Goal: Information Seeking & Learning: Learn about a topic

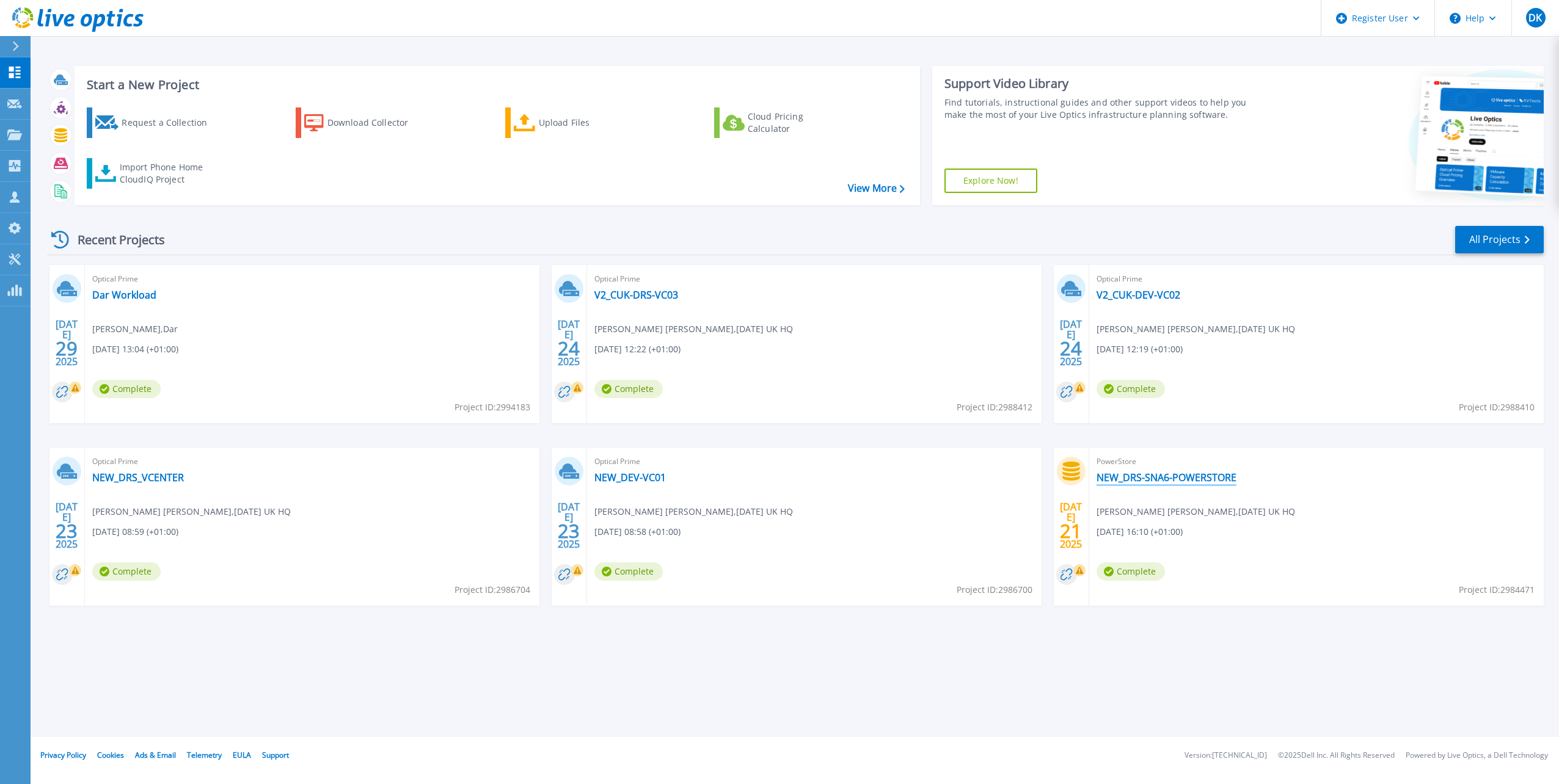
click at [1172, 479] on link "NEW_DRS-SNA6-POWERSTORE" at bounding box center [1166, 477] width 140 height 12
click at [659, 297] on link "V2_CUK-DRS-VC03" at bounding box center [636, 295] width 84 height 12
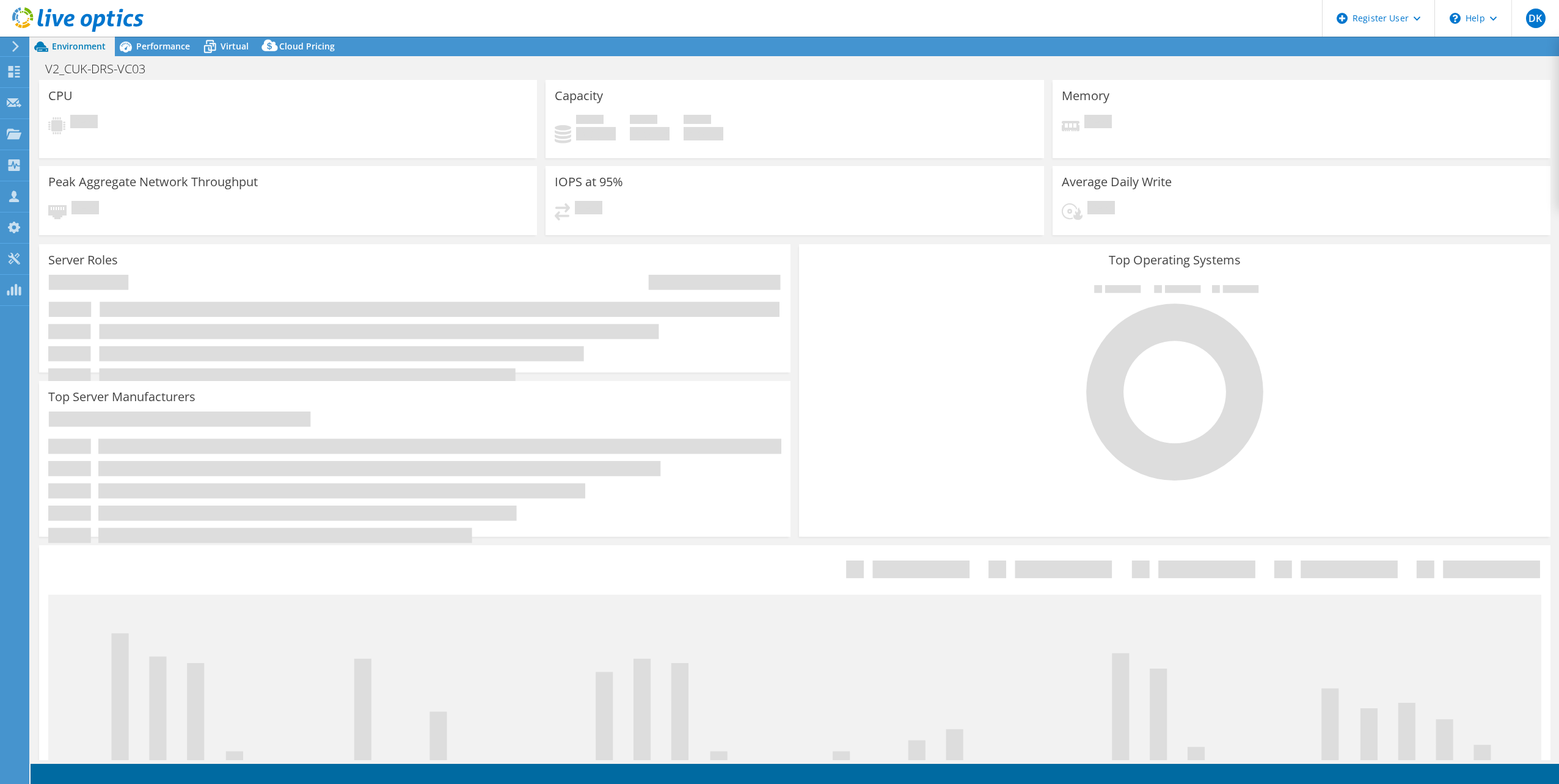
select select "USD"
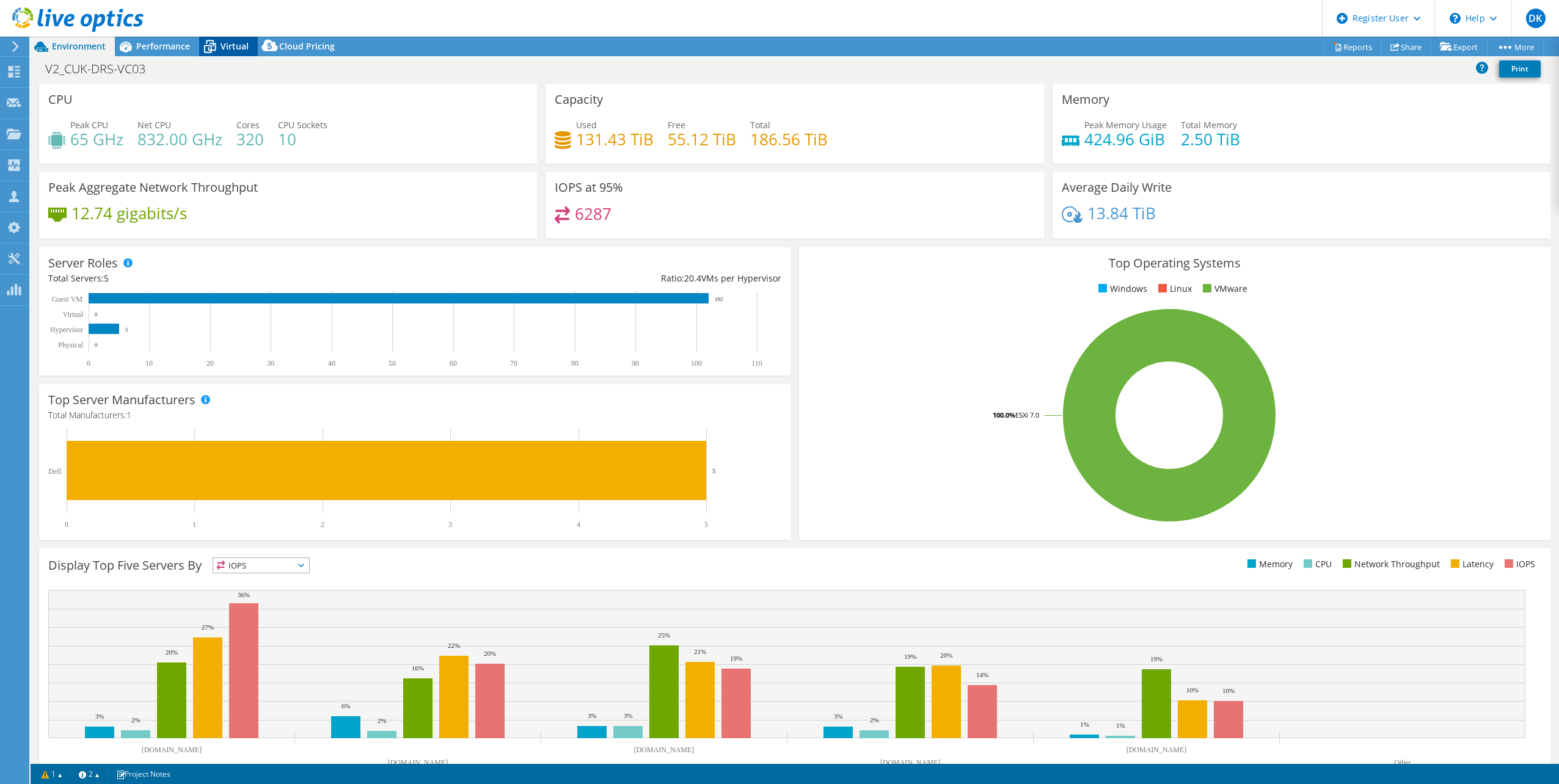
click at [221, 48] on span "Virtual" at bounding box center [235, 47] width 28 height 12
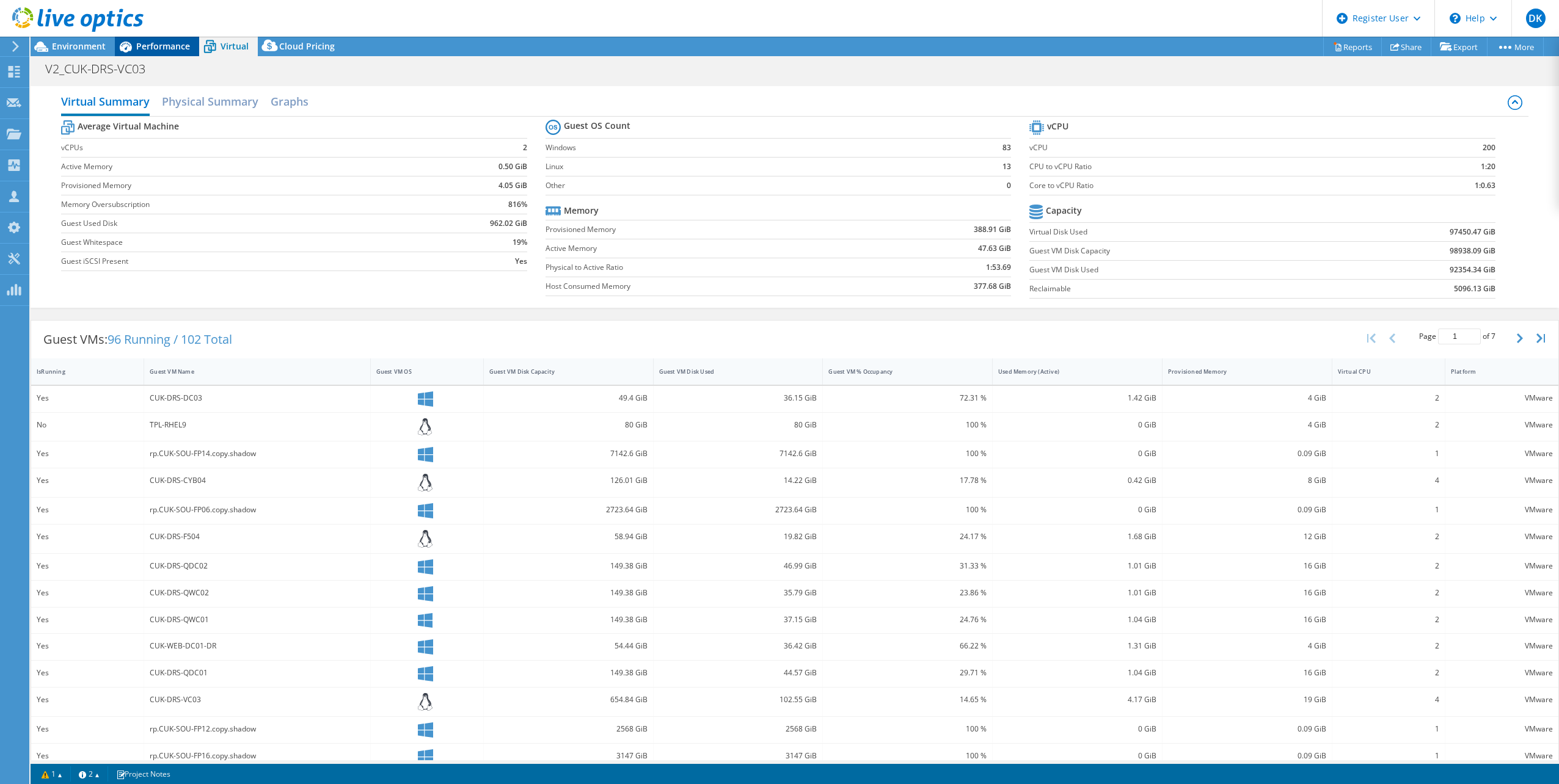
click at [163, 48] on span "Performance" at bounding box center [163, 47] width 54 height 12
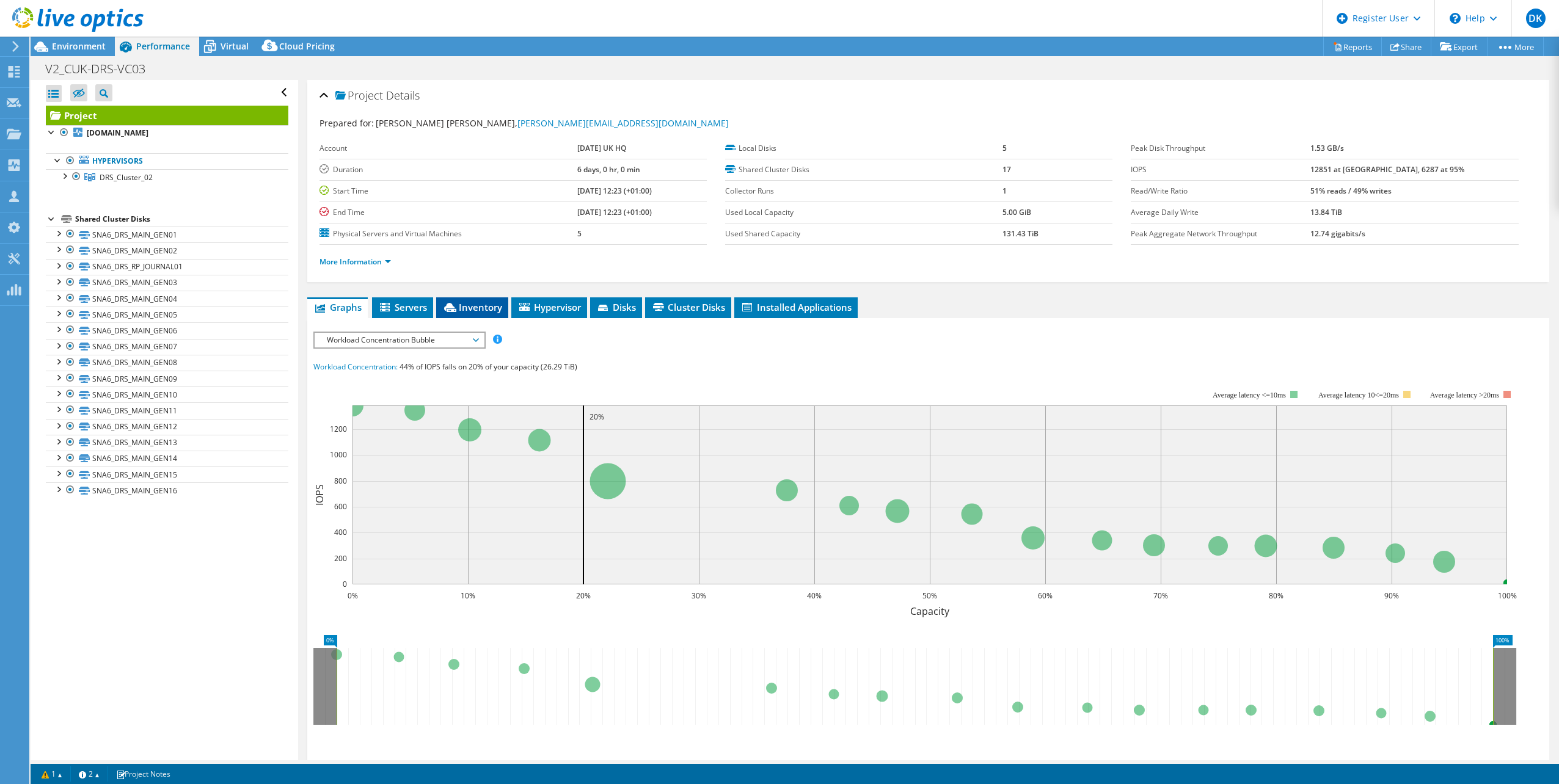
click at [500, 312] on span "Inventory" at bounding box center [472, 307] width 60 height 12
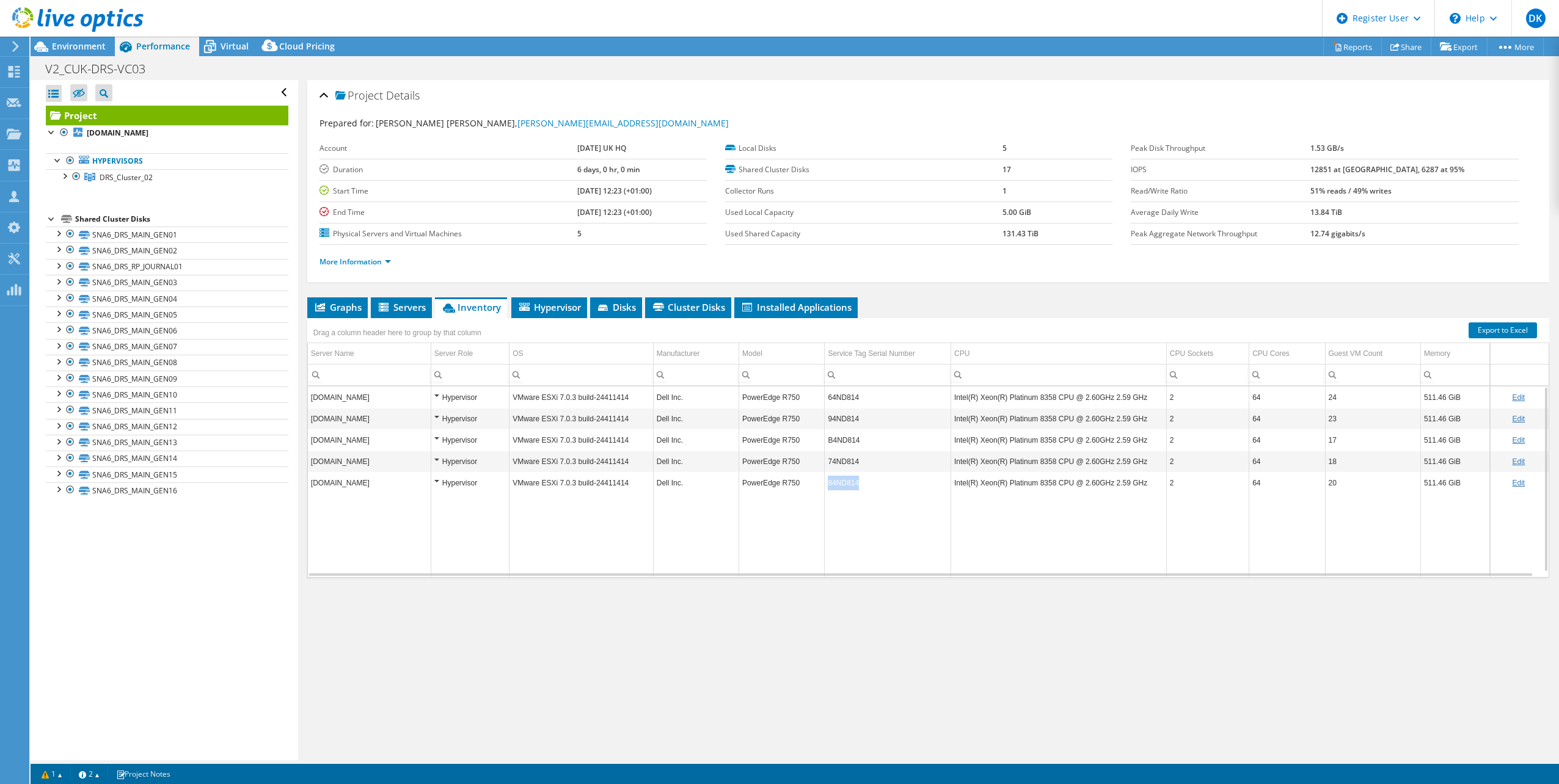
drag, startPoint x: 866, startPoint y: 487, endPoint x: 825, endPoint y: 487, distance: 41.0
click at [825, 487] on td "84ND814" at bounding box center [887, 483] width 126 height 22
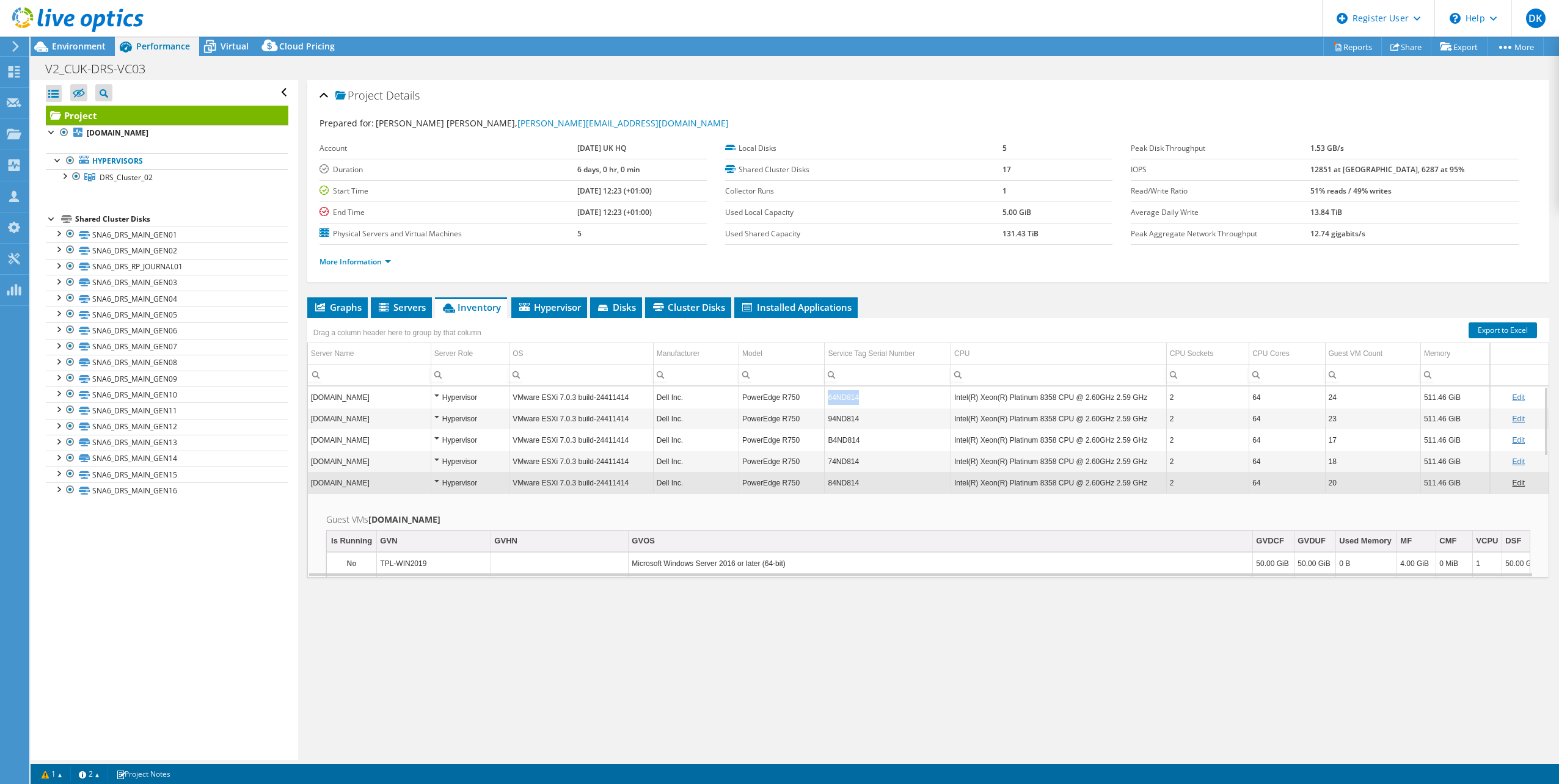
drag, startPoint x: 866, startPoint y: 399, endPoint x: 828, endPoint y: 399, distance: 38.0
click at [828, 399] on td "64ND814" at bounding box center [887, 397] width 126 height 22
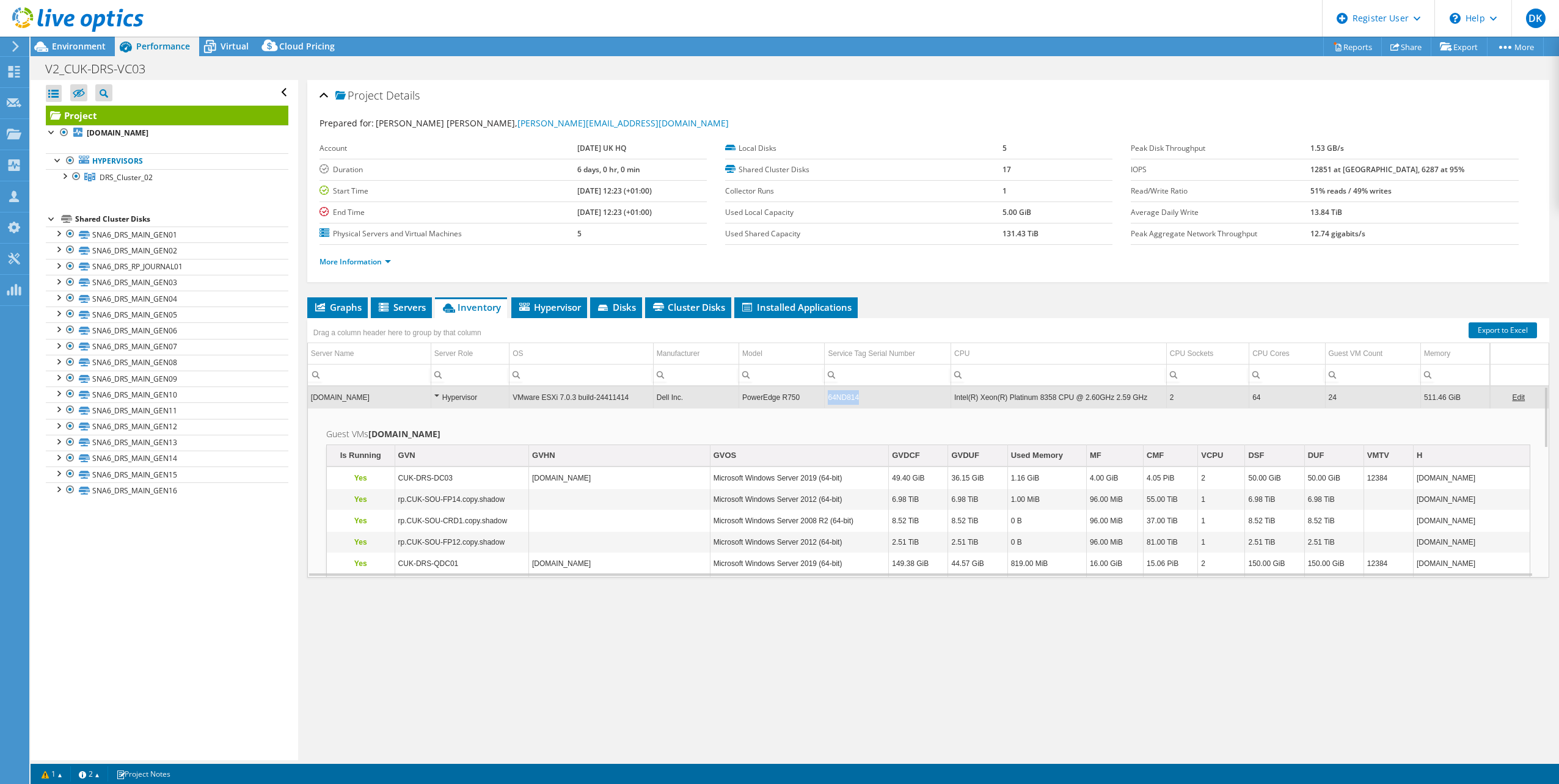
drag, startPoint x: 860, startPoint y: 399, endPoint x: 826, endPoint y: 403, distance: 34.2
click at [826, 403] on td "64ND814" at bounding box center [887, 397] width 126 height 22
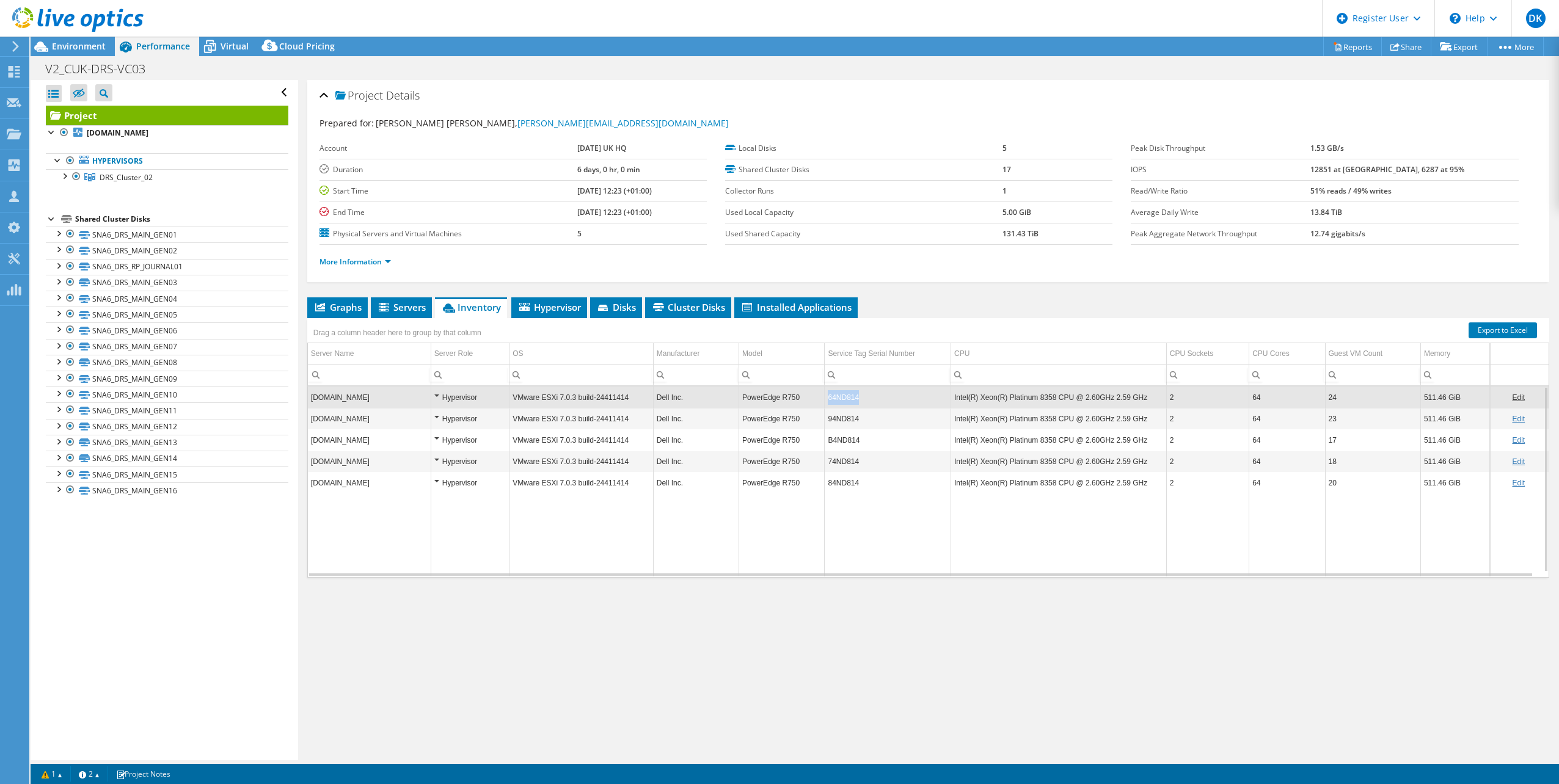
drag, startPoint x: 824, startPoint y: 397, endPoint x: 860, endPoint y: 400, distance: 36.1
click at [860, 400] on td "64ND814" at bounding box center [887, 397] width 126 height 22
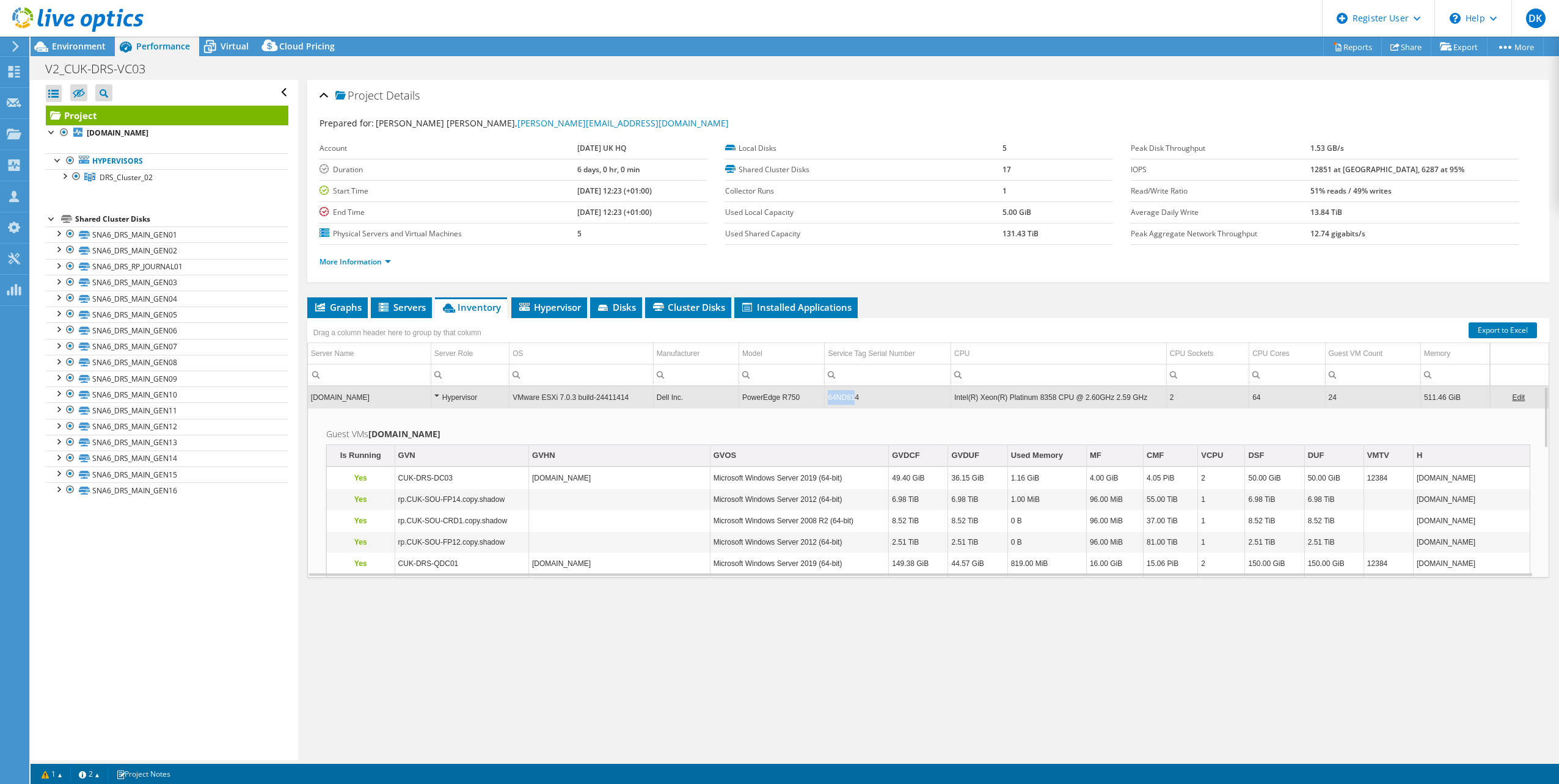
drag, startPoint x: 824, startPoint y: 400, endPoint x: 855, endPoint y: 399, distance: 31.0
click at [855, 399] on td "64ND814" at bounding box center [887, 397] width 126 height 22
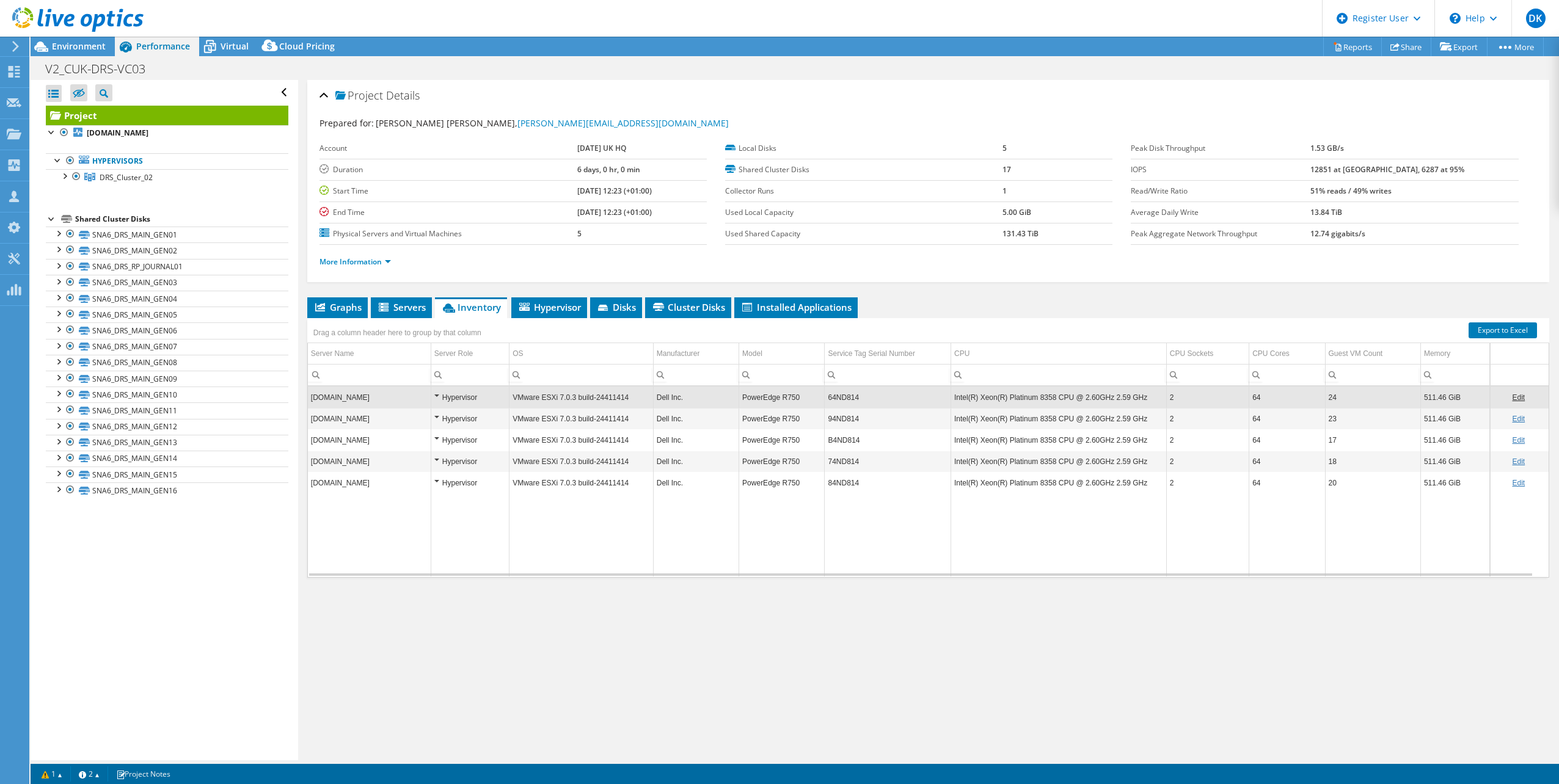
copy td "64ND81"
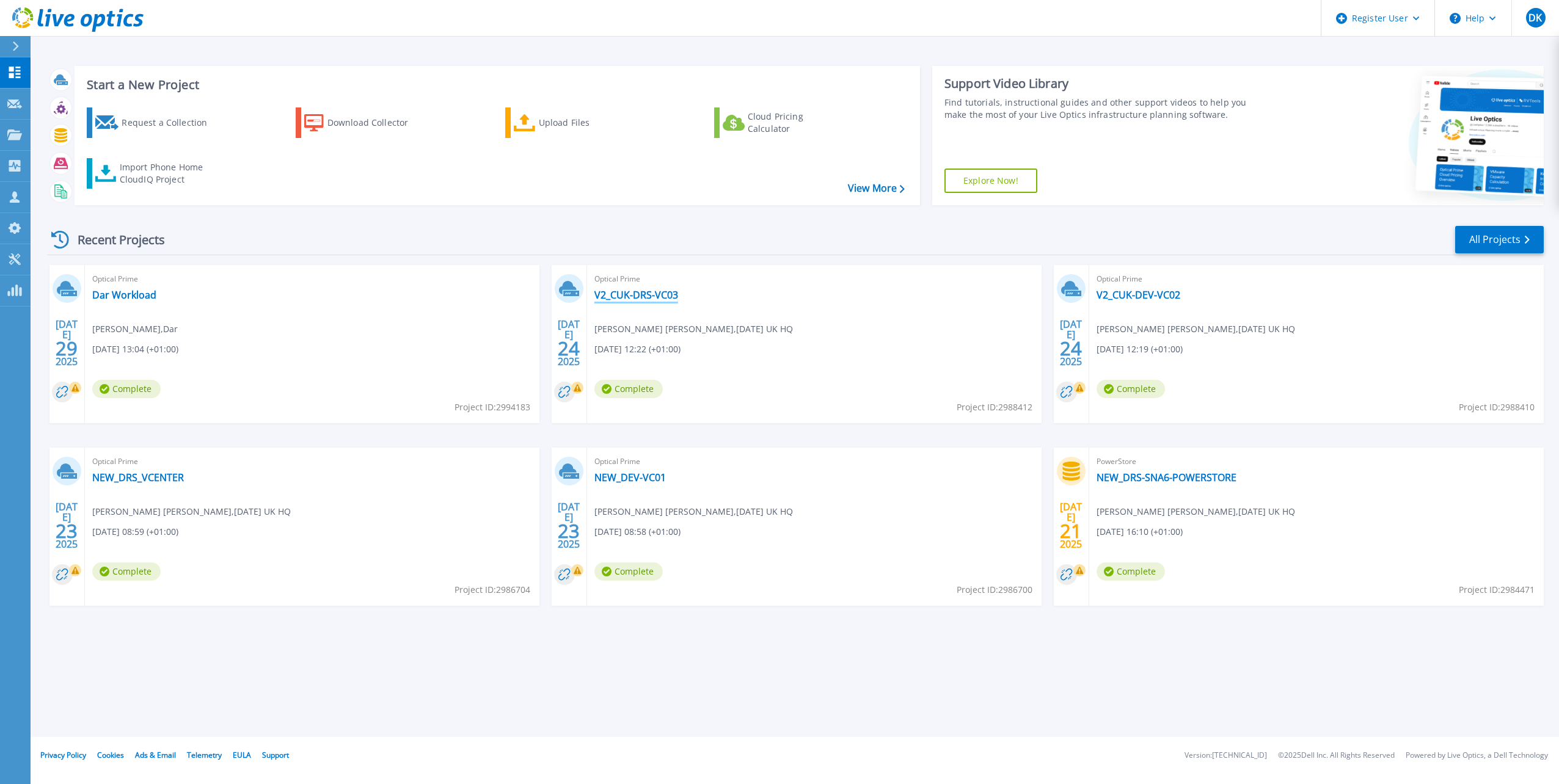
click at [630, 294] on link "V2_CUK-DRS-VC03" at bounding box center [636, 295] width 84 height 12
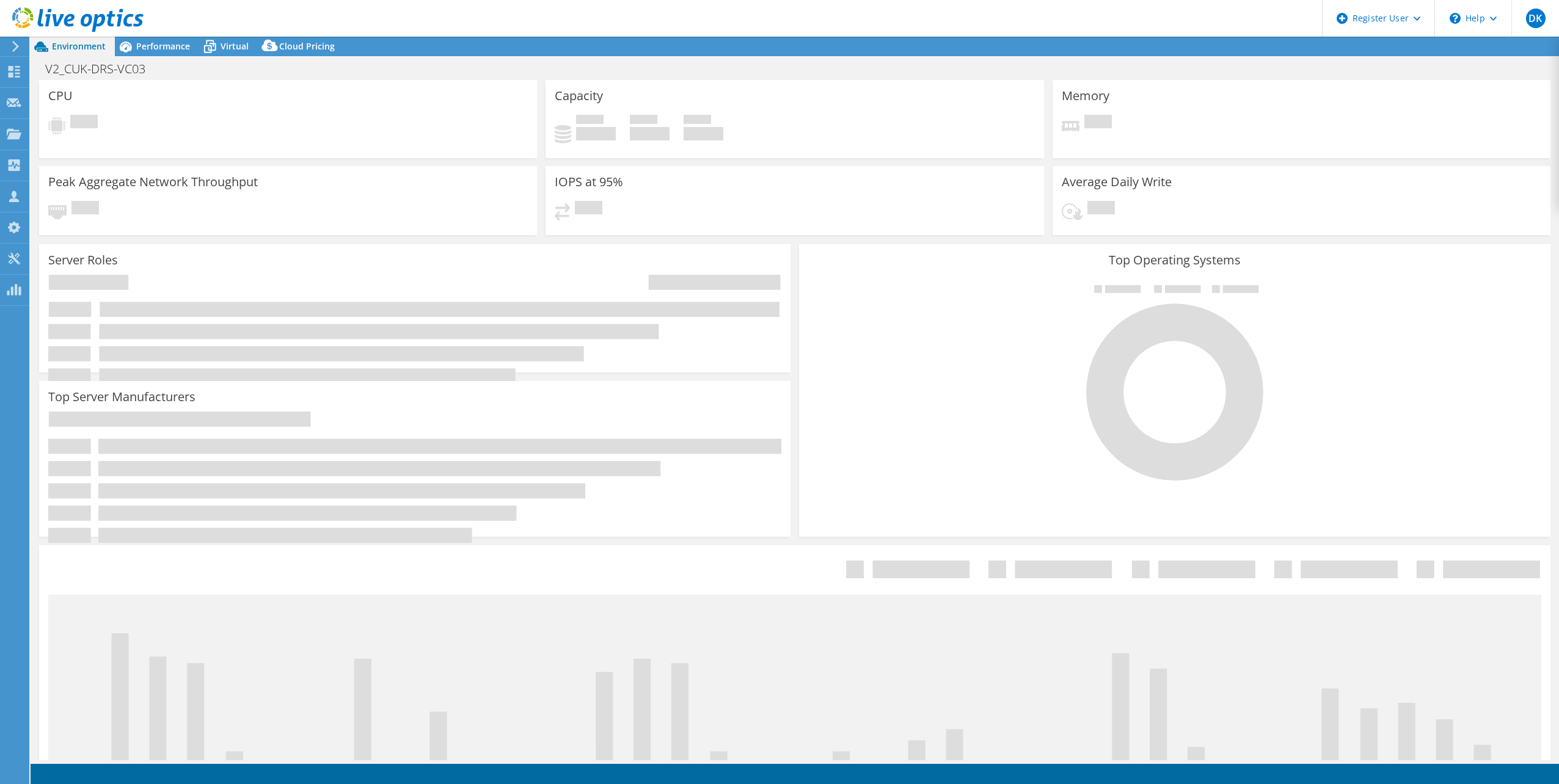
select select "USD"
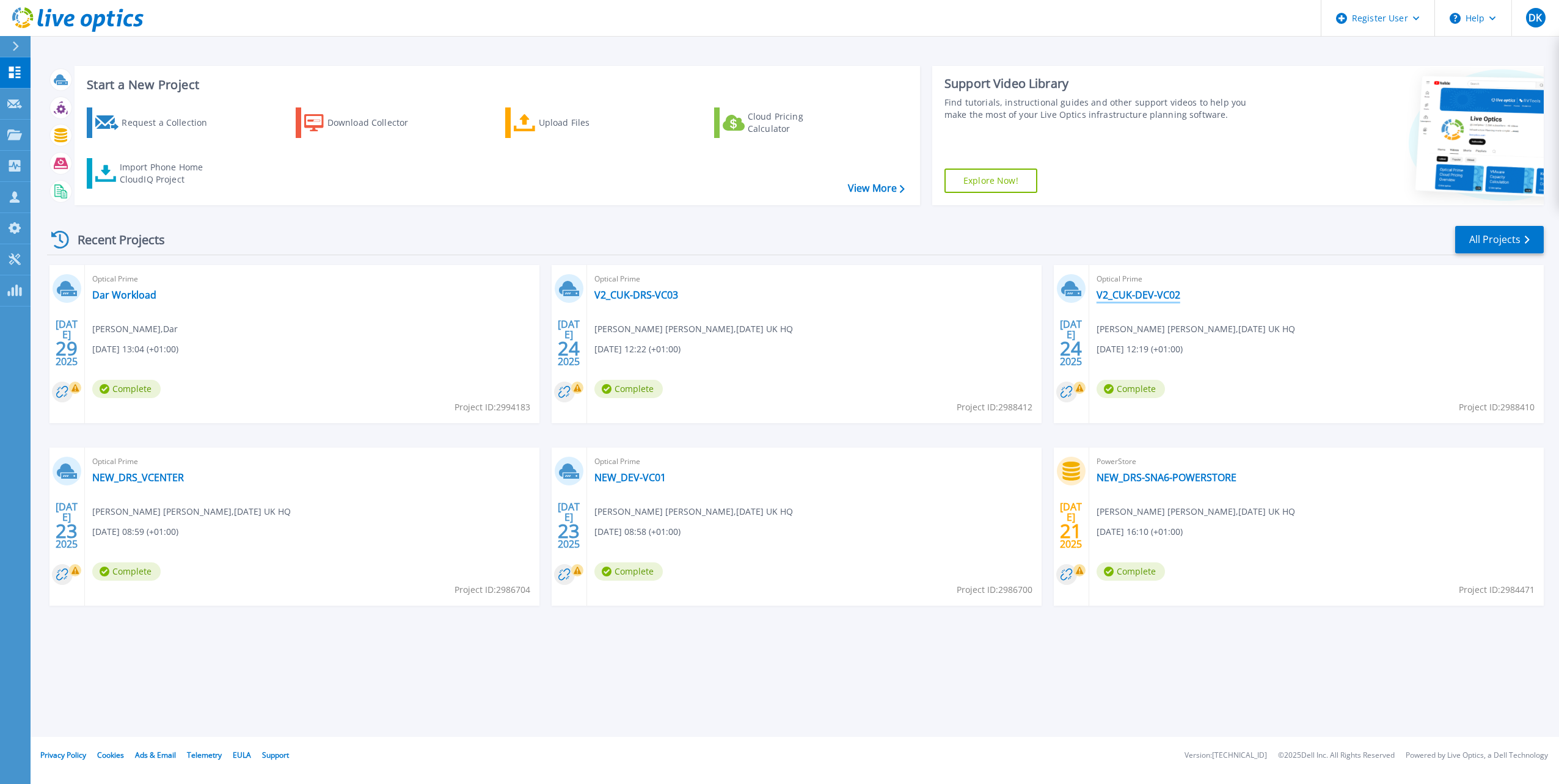
click at [1176, 293] on link "V2_CUK-DEV-VC02" at bounding box center [1138, 295] width 84 height 12
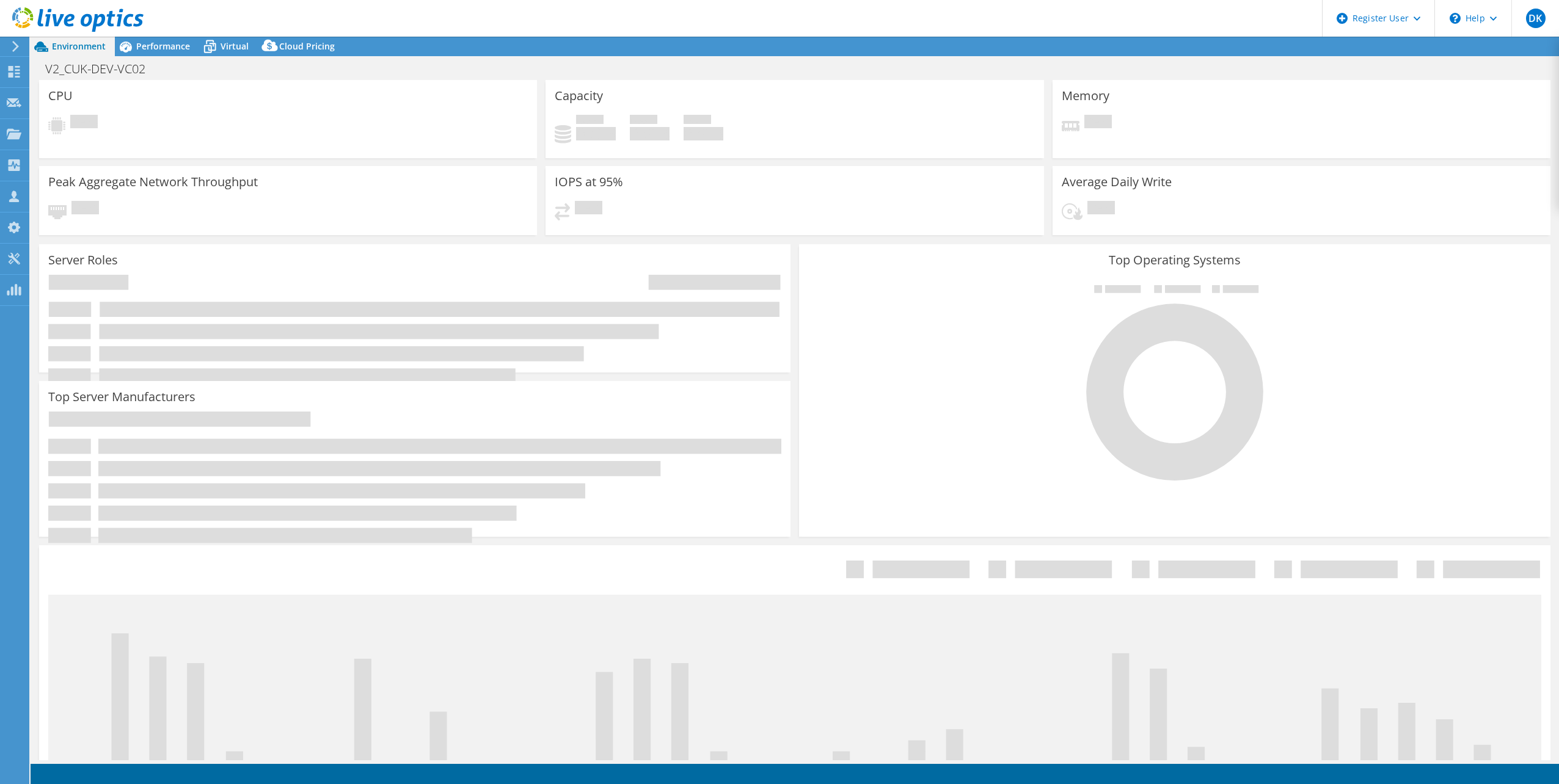
select select "USD"
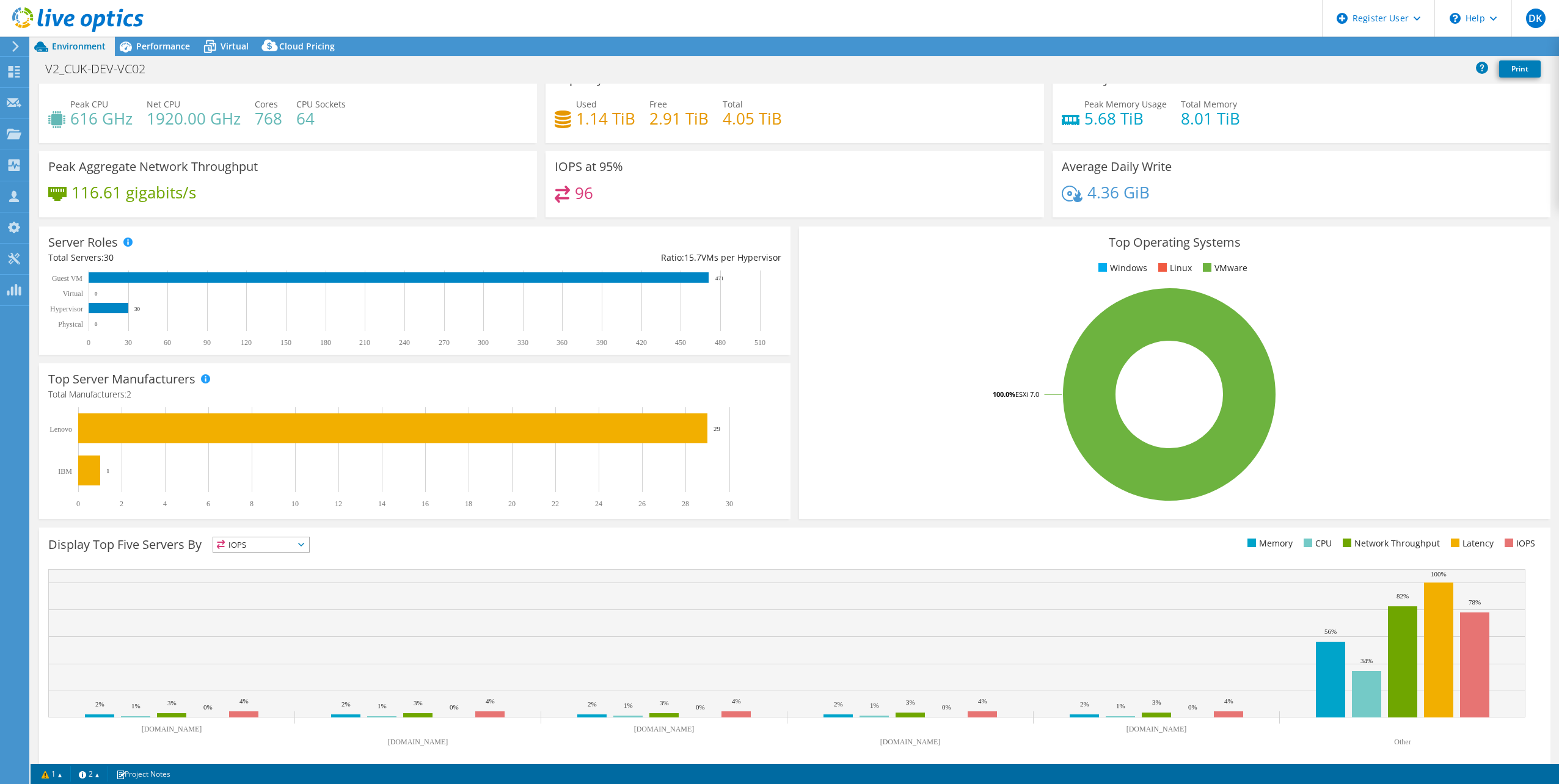
scroll to position [31, 0]
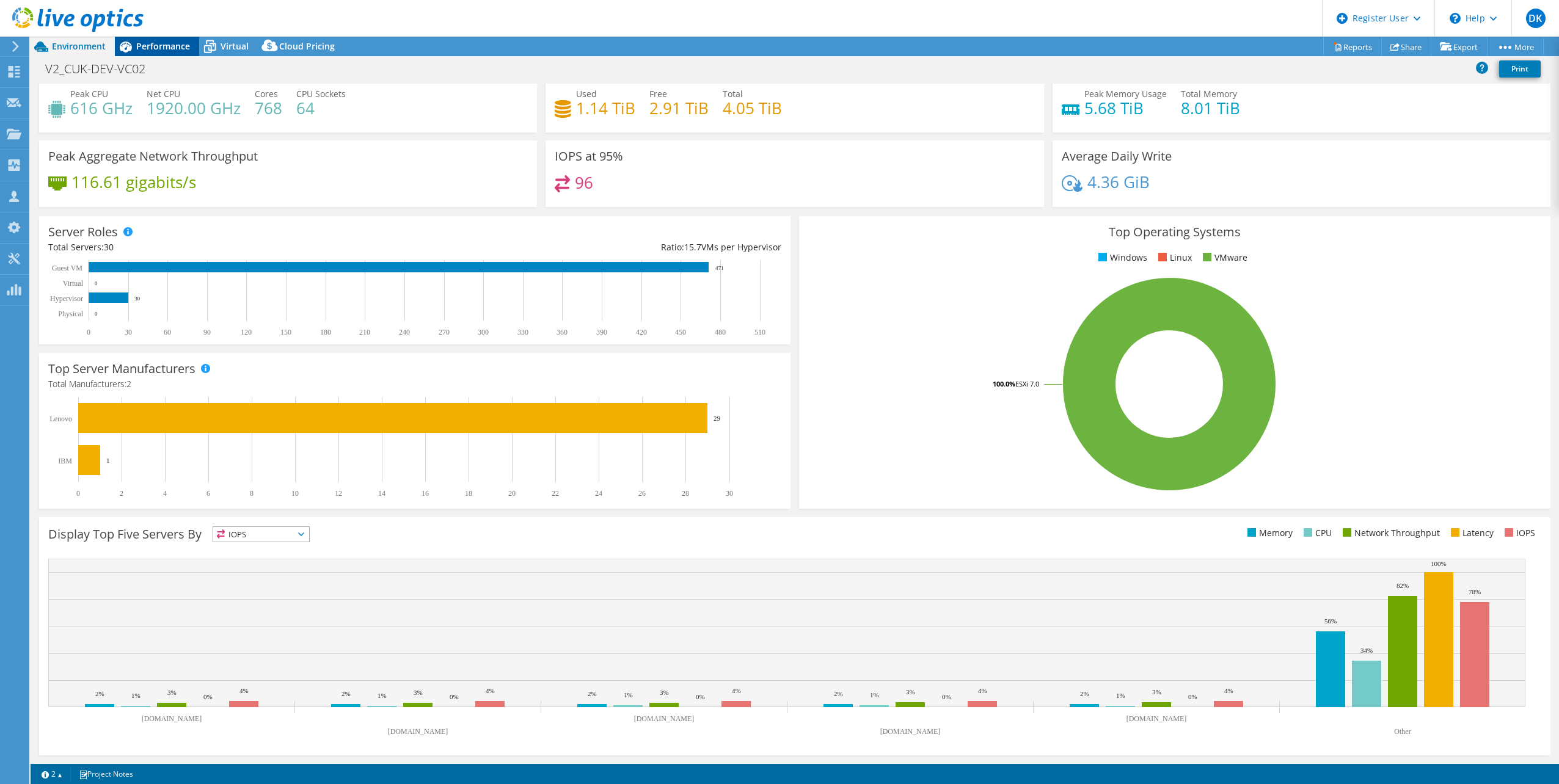
click at [162, 45] on span "Performance" at bounding box center [163, 47] width 54 height 12
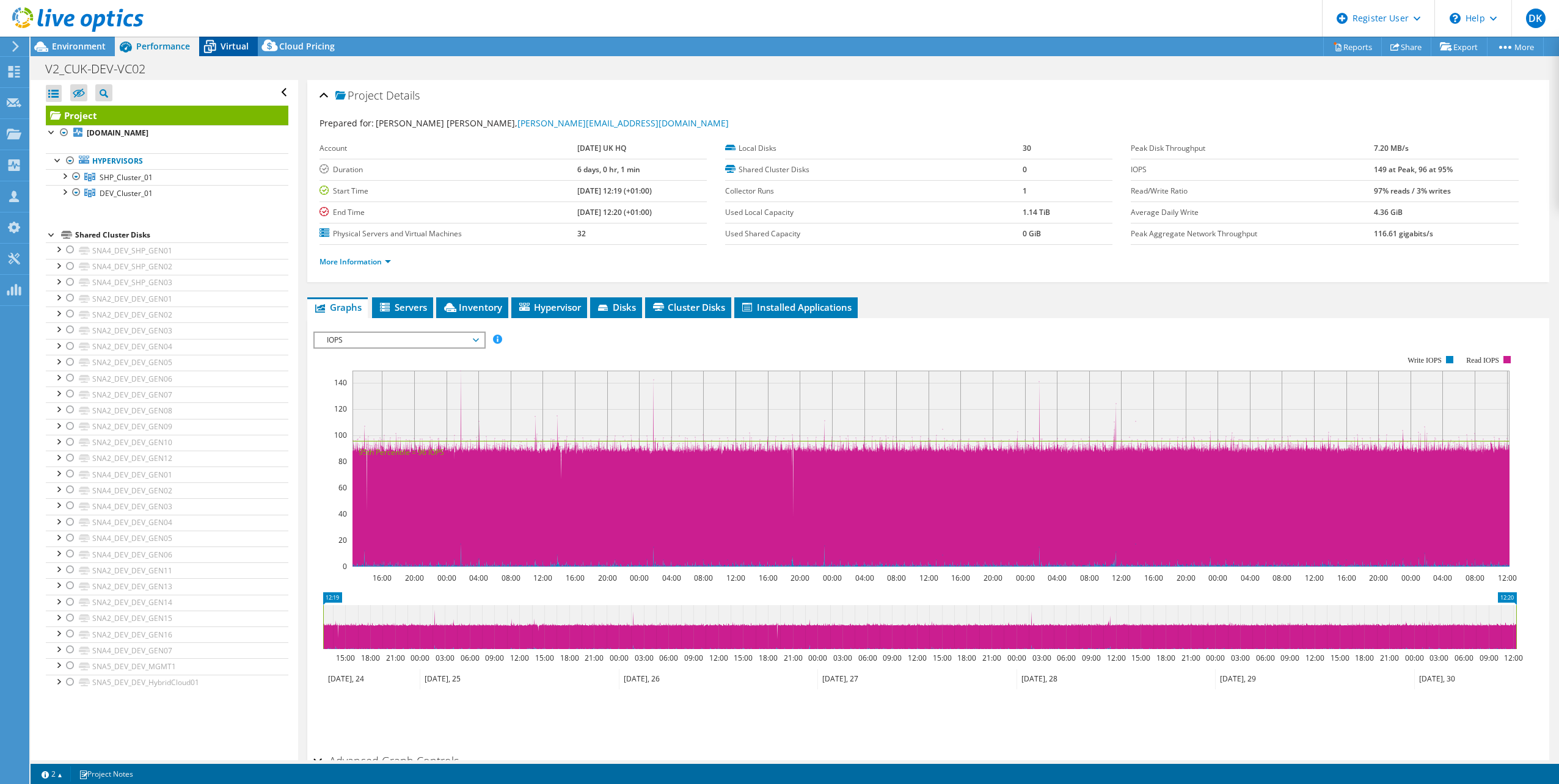
scroll to position [0, 0]
click at [74, 252] on div at bounding box center [70, 250] width 12 height 14
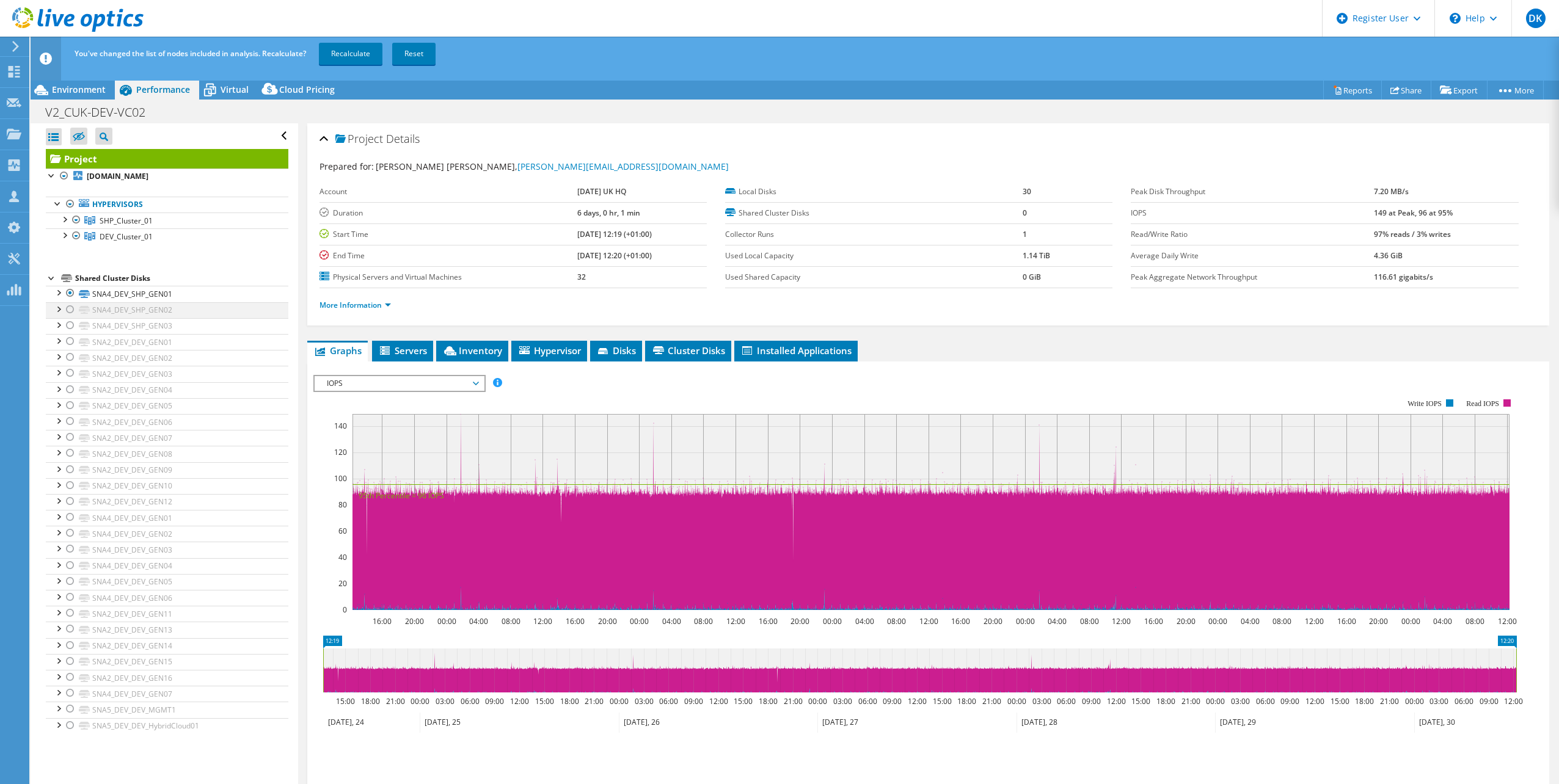
click at [66, 308] on div at bounding box center [70, 309] width 12 height 14
click at [70, 307] on div at bounding box center [70, 309] width 12 height 14
click at [70, 293] on div at bounding box center [70, 293] width 12 height 14
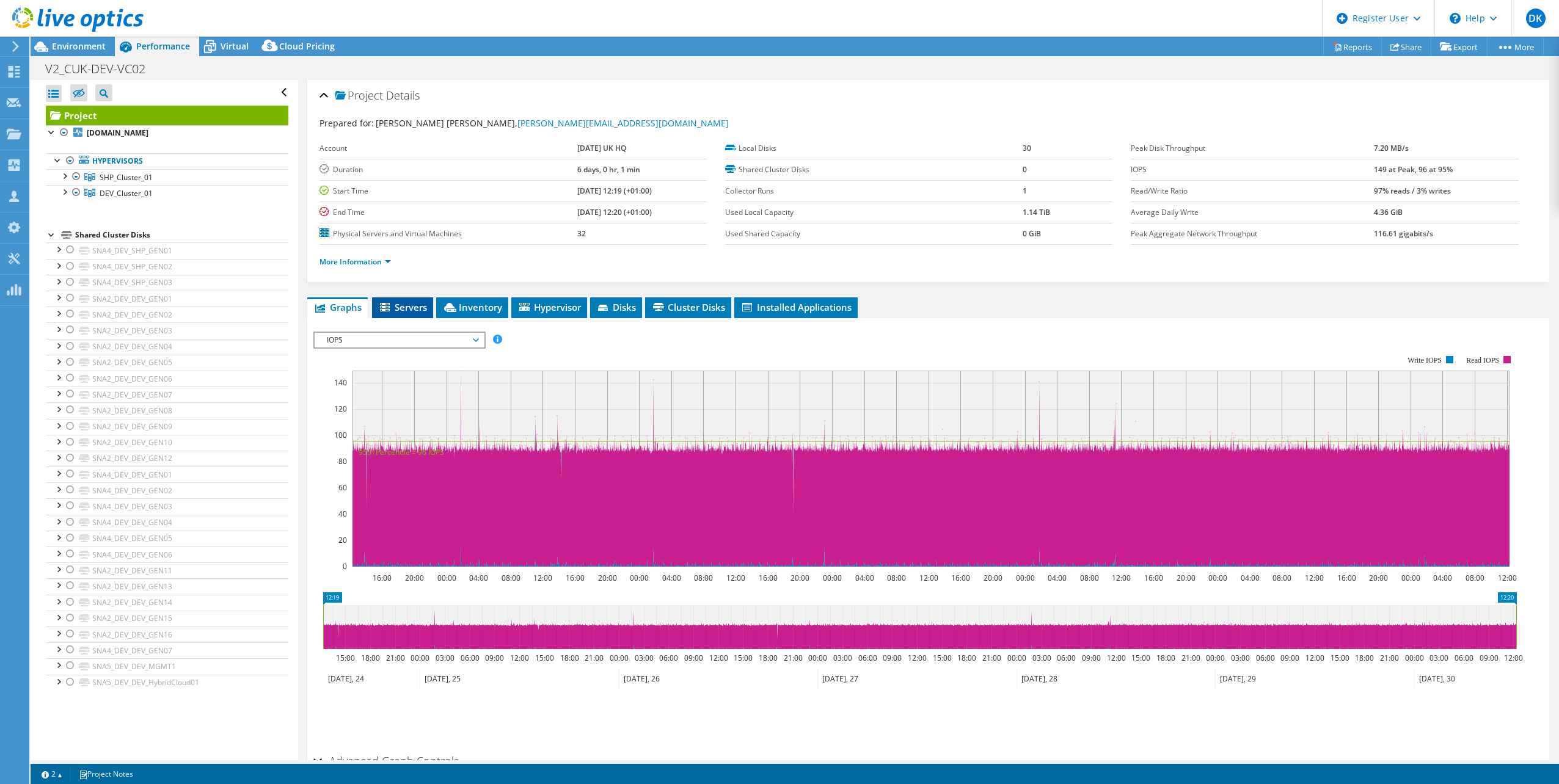
click at [396, 301] on span "Servers" at bounding box center [402, 307] width 49 height 12
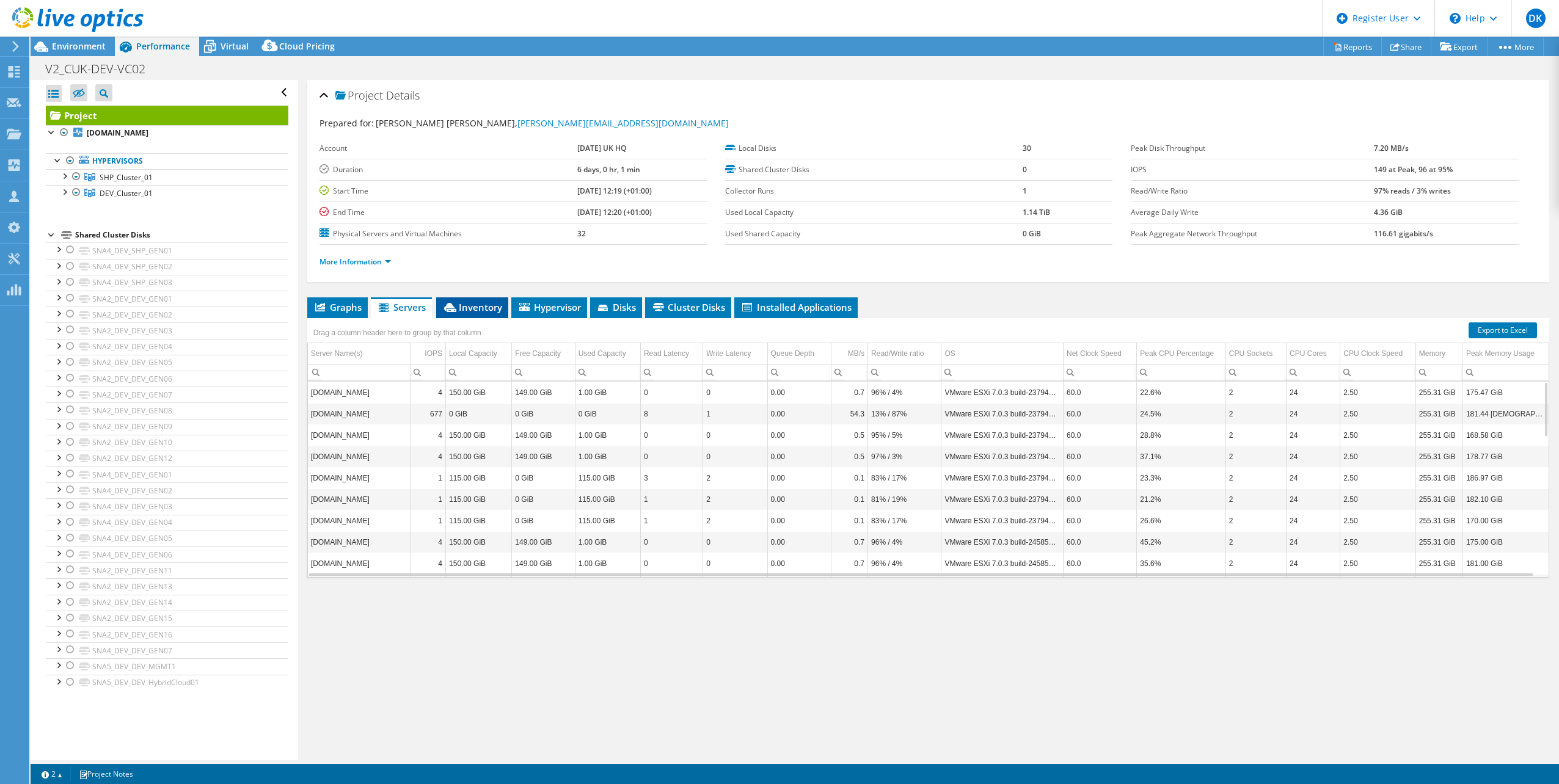
click at [488, 314] on li "Inventory" at bounding box center [472, 308] width 72 height 21
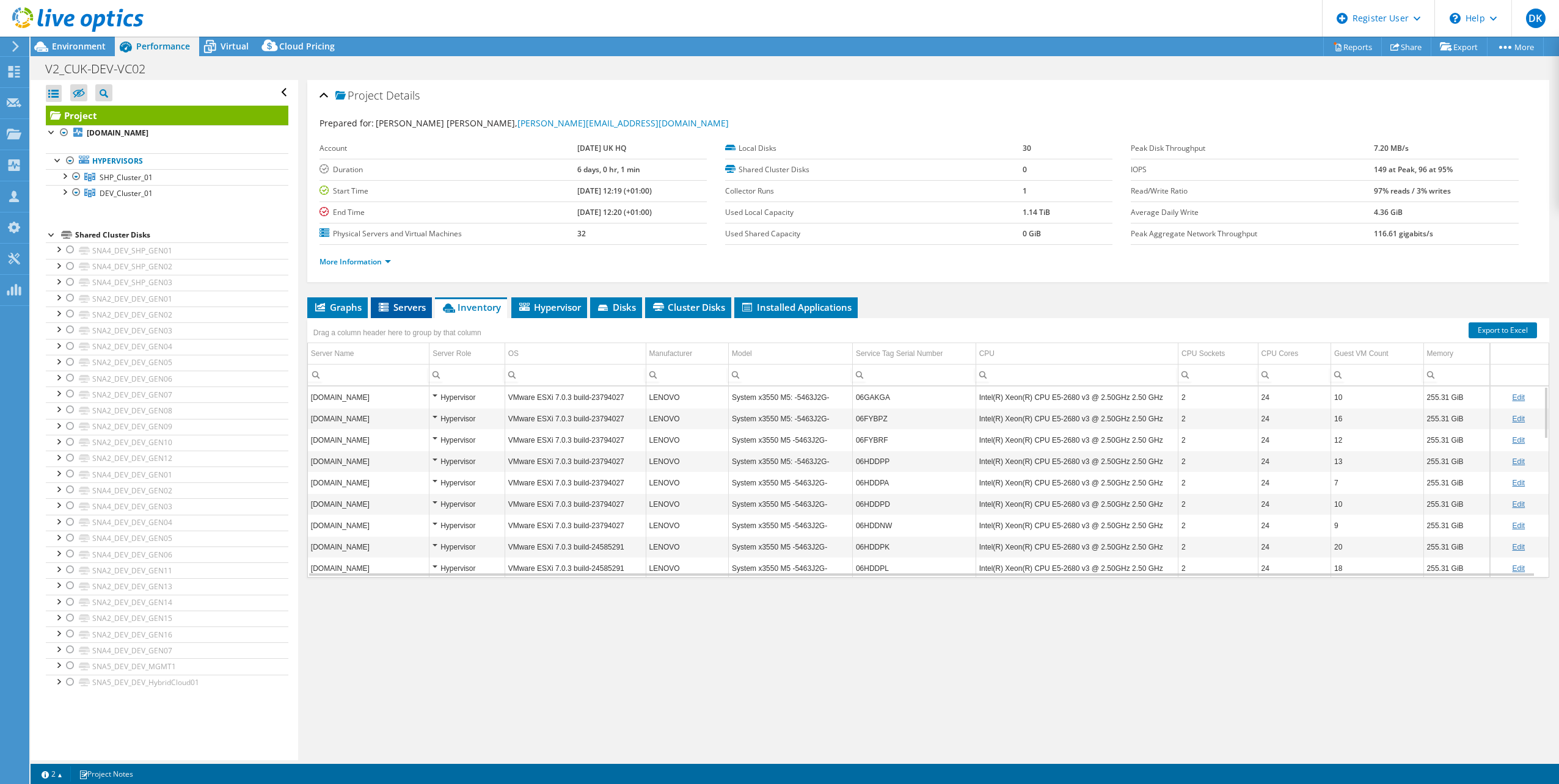
click at [409, 306] on span "Servers" at bounding box center [401, 307] width 49 height 12
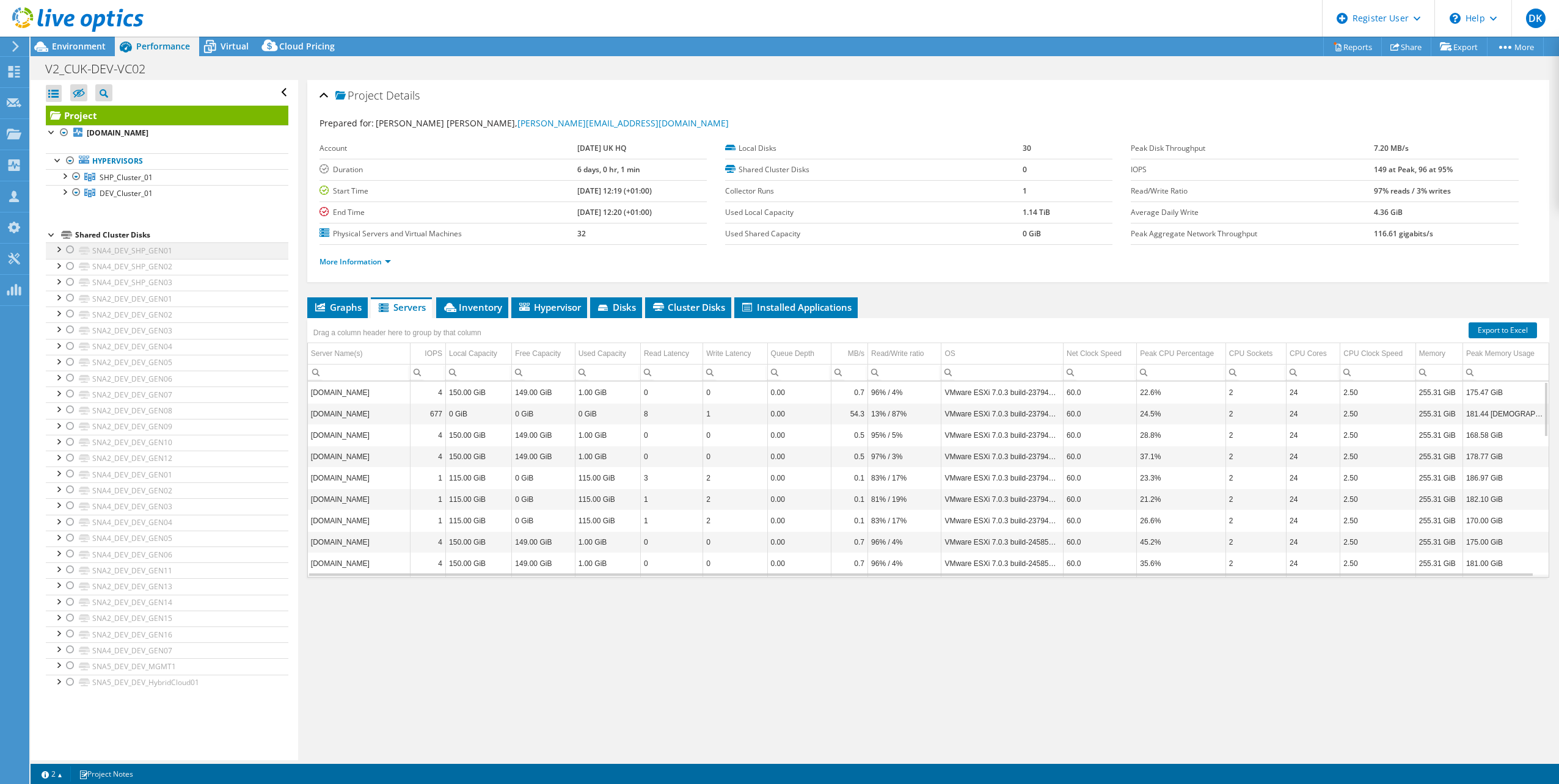
click at [73, 250] on div at bounding box center [70, 250] width 12 height 14
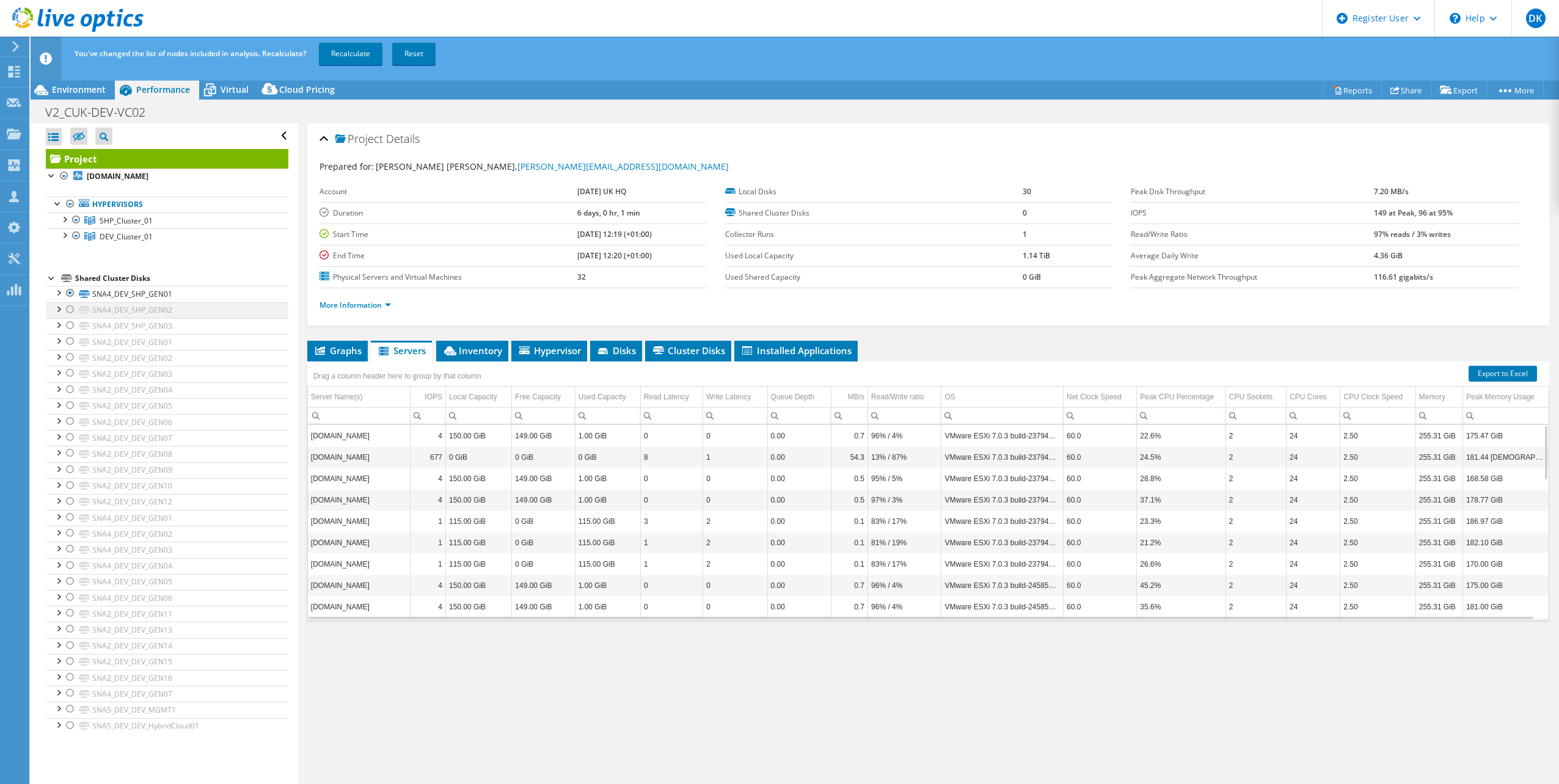
click at [69, 311] on div at bounding box center [70, 309] width 12 height 14
click at [73, 331] on div at bounding box center [70, 326] width 12 height 14
click at [69, 342] on div at bounding box center [70, 341] width 12 height 14
click at [69, 358] on div at bounding box center [70, 357] width 12 height 14
click at [71, 377] on div at bounding box center [70, 373] width 12 height 14
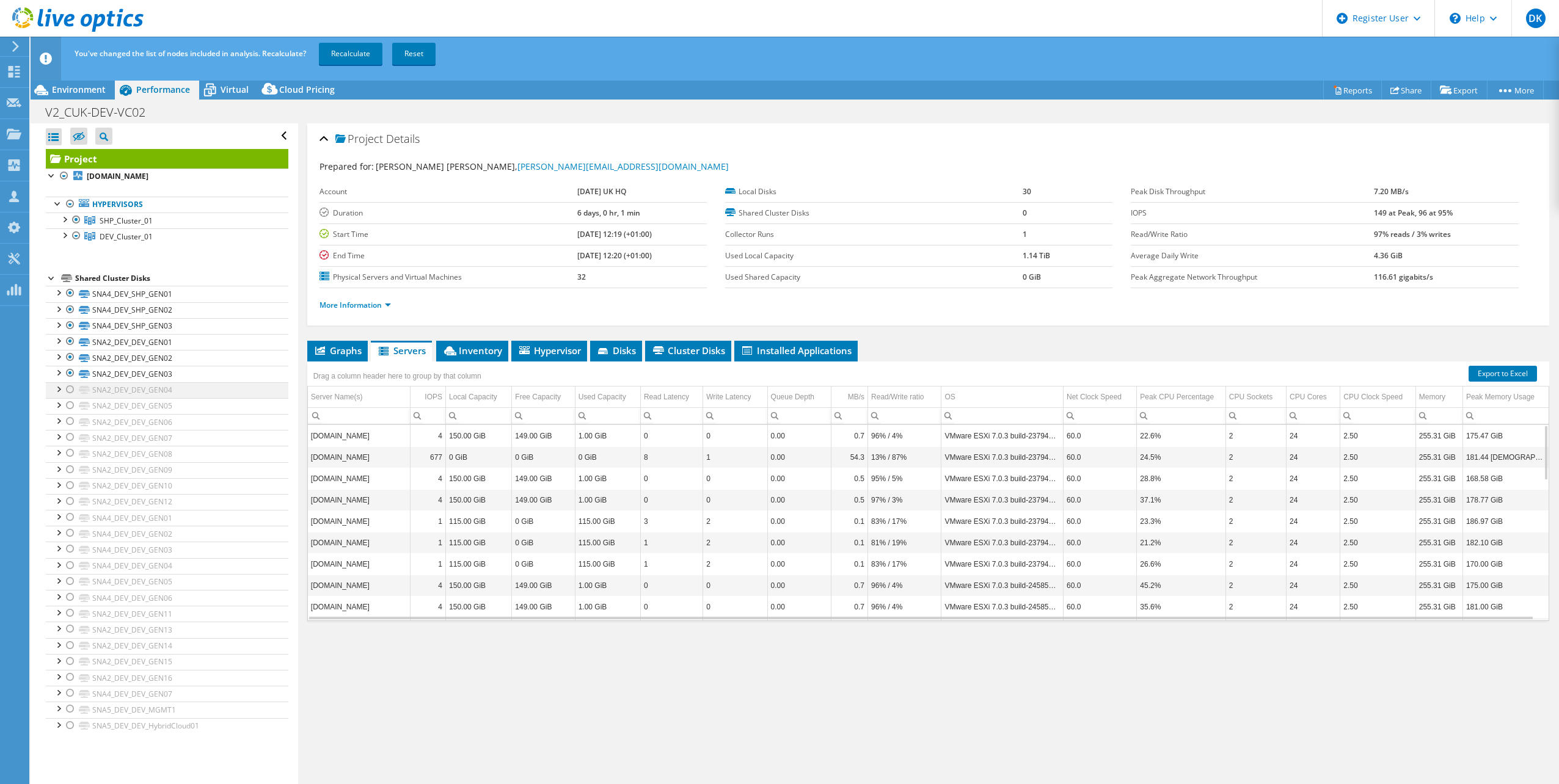
click at [69, 388] on div at bounding box center [70, 390] width 12 height 14
click at [70, 409] on div at bounding box center [70, 405] width 12 height 14
click at [69, 426] on div at bounding box center [70, 421] width 12 height 14
click at [70, 441] on div at bounding box center [70, 437] width 12 height 14
click at [71, 454] on div at bounding box center [70, 453] width 12 height 14
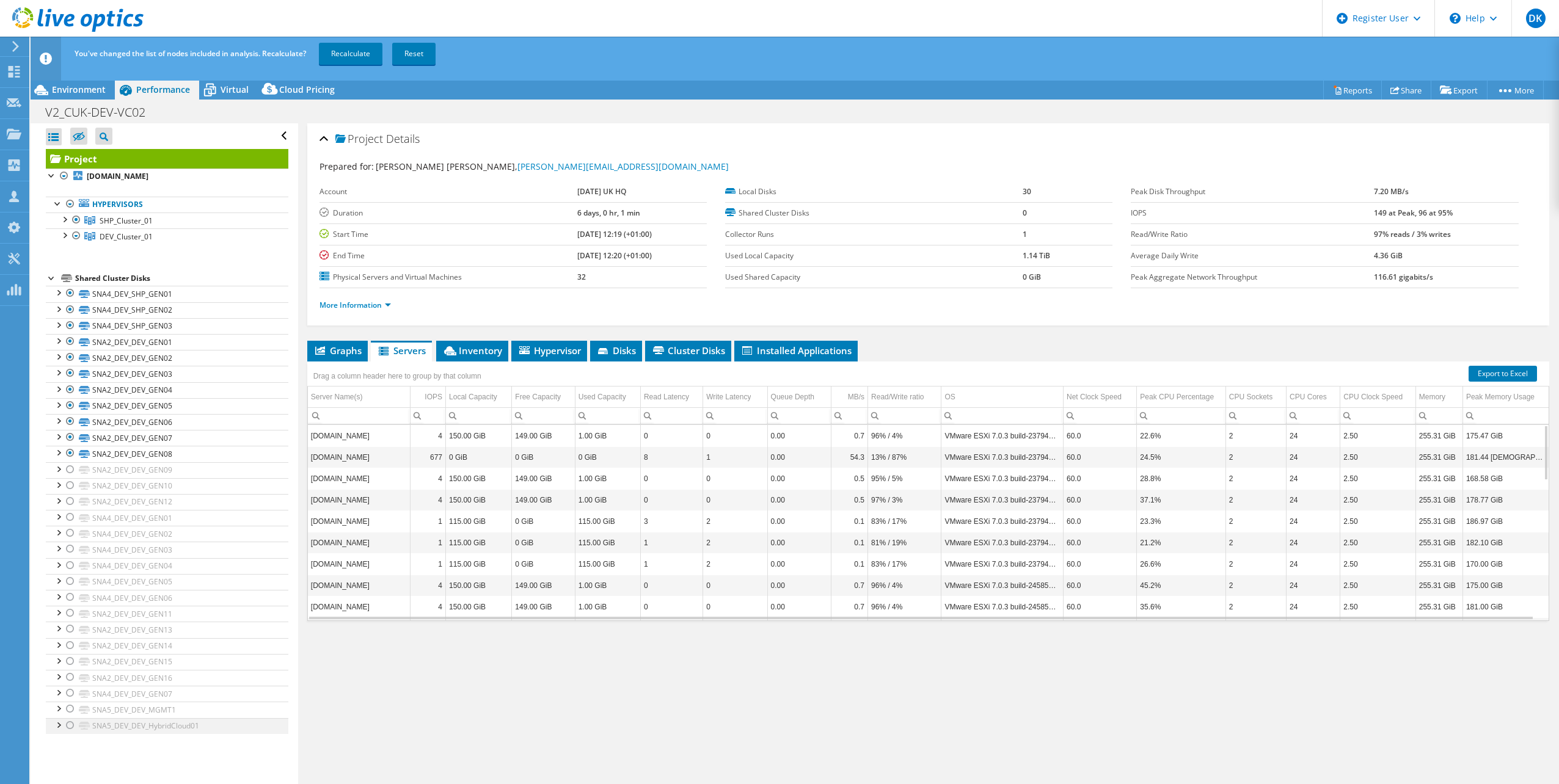
click at [72, 724] on div at bounding box center [70, 725] width 12 height 14
click at [71, 710] on div at bounding box center [70, 709] width 12 height 14
click at [75, 692] on div at bounding box center [70, 693] width 12 height 14
click at [71, 679] on div at bounding box center [70, 677] width 12 height 14
click at [72, 664] on div at bounding box center [70, 661] width 12 height 14
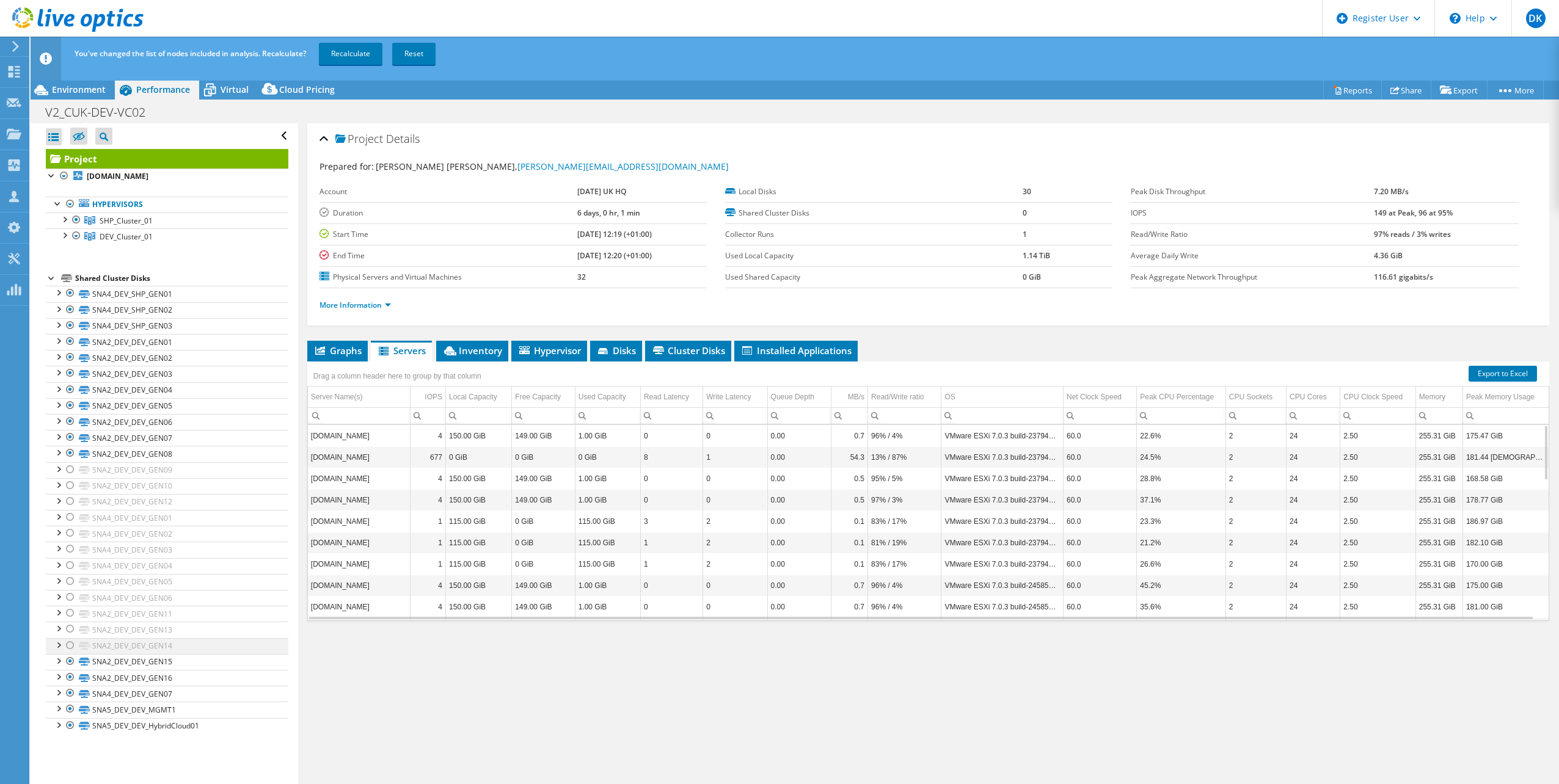
click at [71, 646] on div at bounding box center [70, 645] width 12 height 14
click at [73, 625] on div at bounding box center [70, 629] width 12 height 14
click at [73, 616] on div at bounding box center [70, 613] width 12 height 14
click at [71, 597] on div at bounding box center [70, 597] width 12 height 14
click at [70, 580] on div at bounding box center [70, 581] width 12 height 14
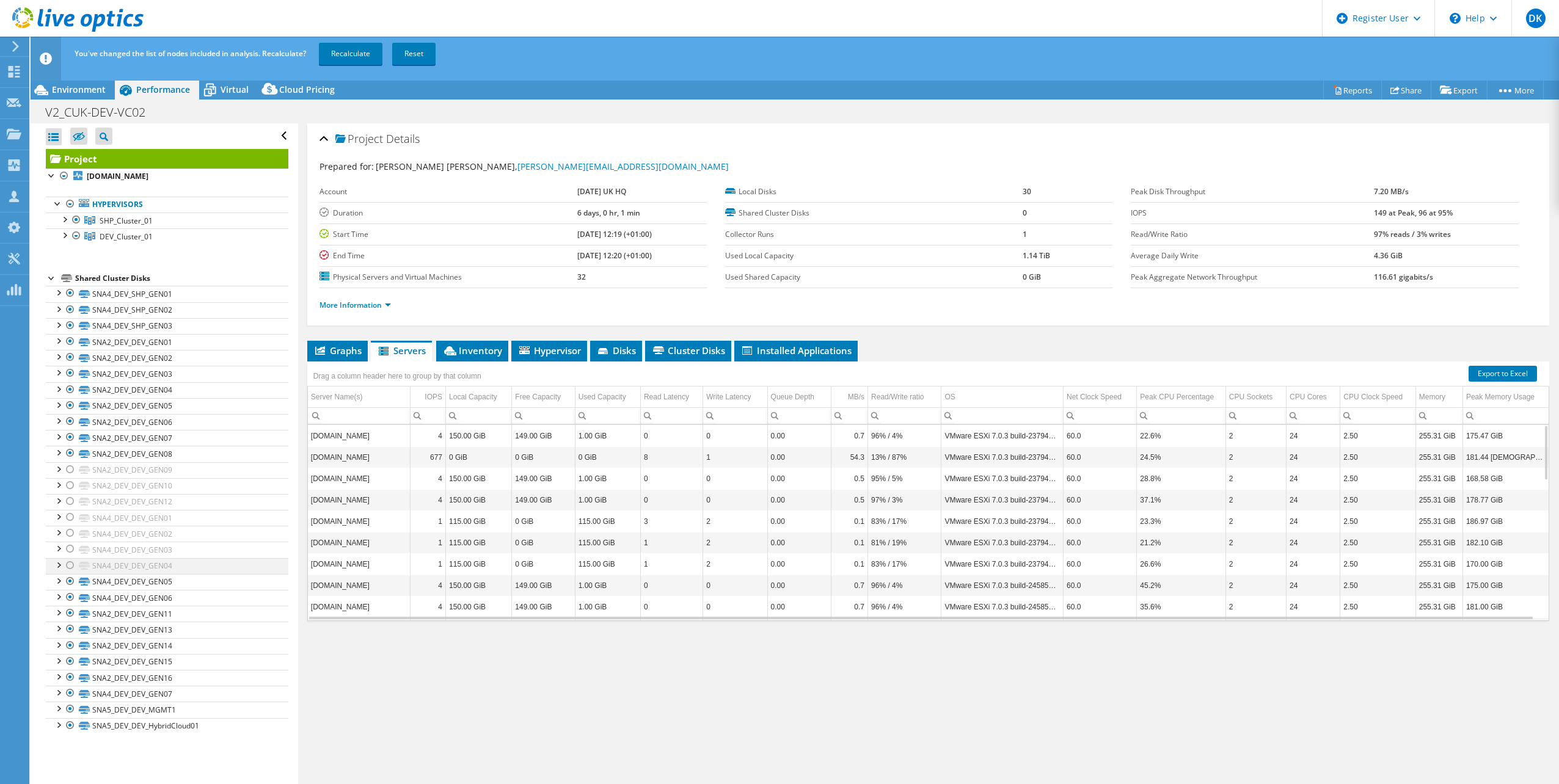
click at [68, 563] on div at bounding box center [70, 565] width 12 height 14
click at [68, 548] on div at bounding box center [70, 549] width 12 height 14
click at [71, 532] on div at bounding box center [70, 533] width 12 height 14
click at [70, 517] on div at bounding box center [70, 517] width 12 height 14
click at [70, 498] on div at bounding box center [70, 501] width 12 height 14
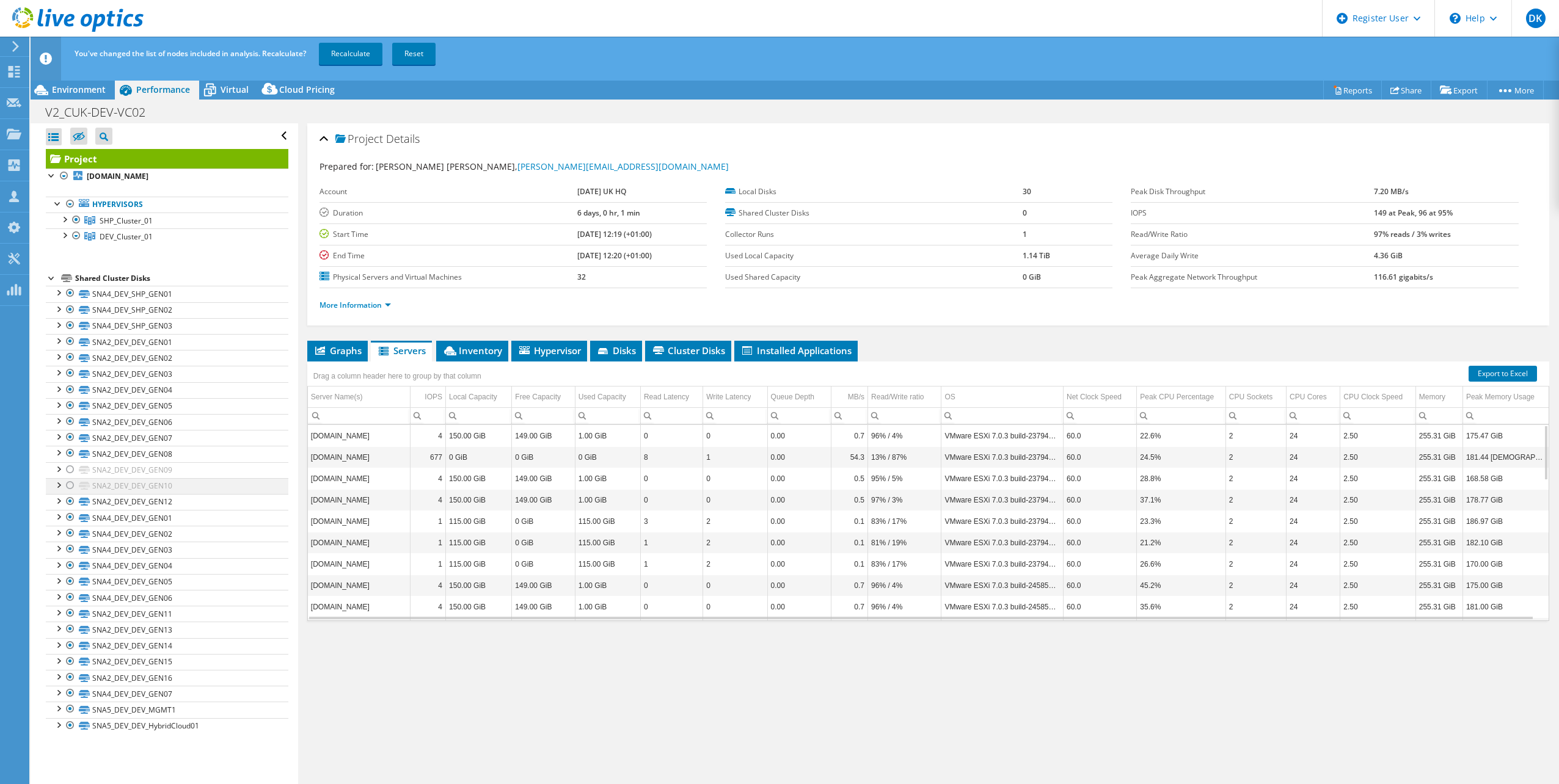
click at [69, 482] on div at bounding box center [70, 485] width 12 height 14
click at [69, 468] on div at bounding box center [70, 470] width 12 height 14
click at [364, 51] on link "Recalculate" at bounding box center [351, 54] width 64 height 22
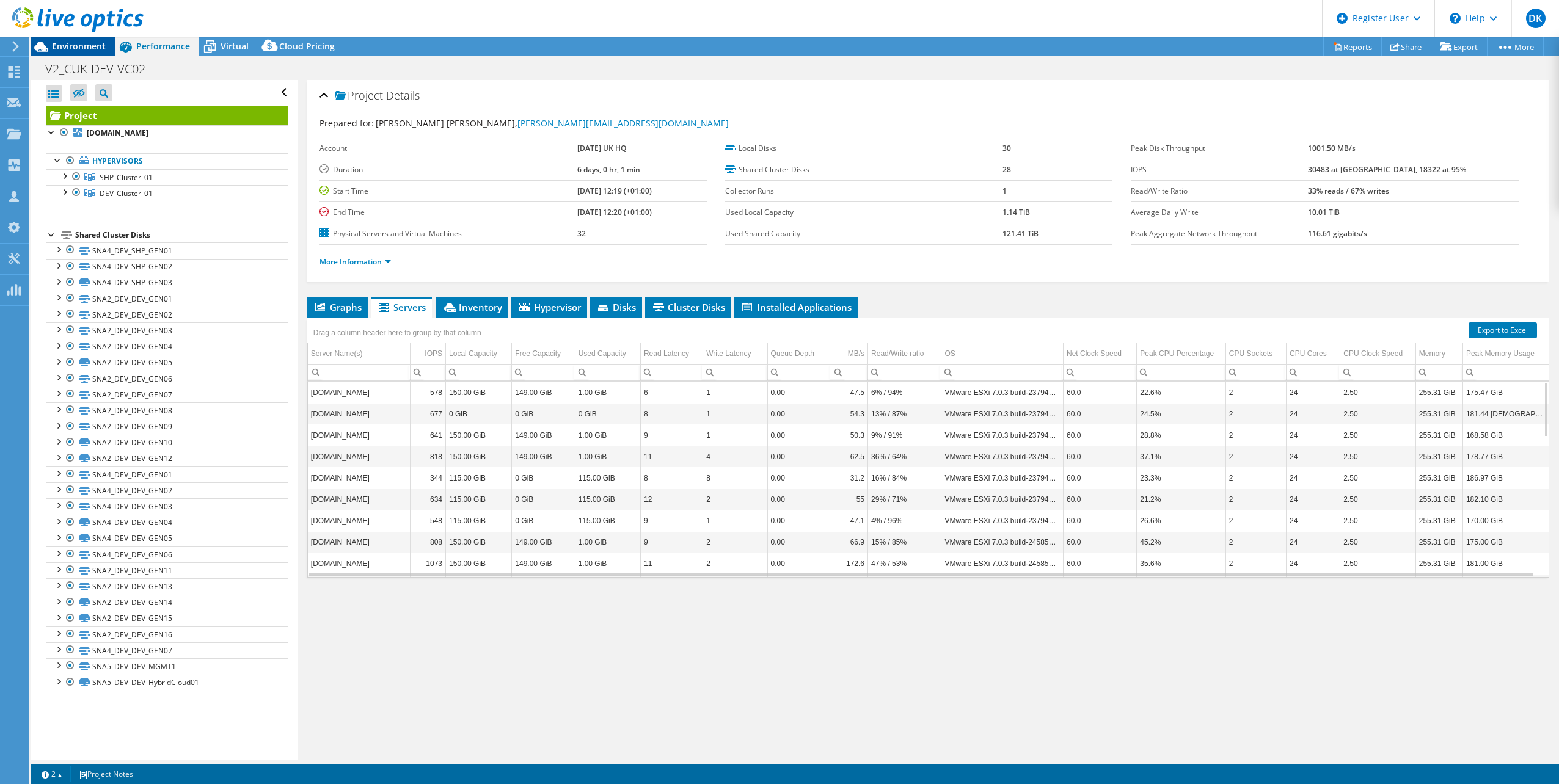
click at [76, 45] on span "Environment" at bounding box center [79, 47] width 54 height 12
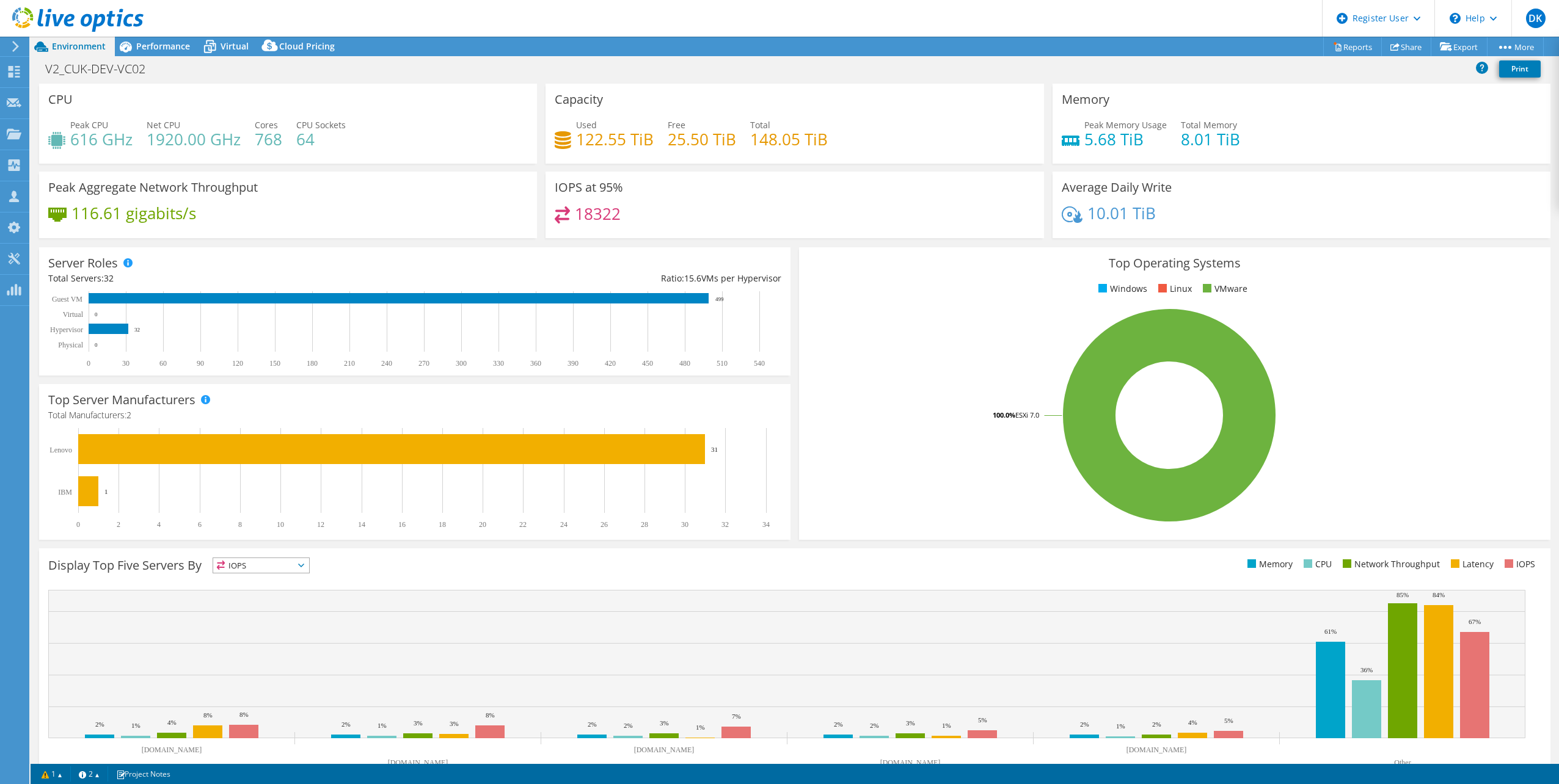
select select "USD"
